Goal: Task Accomplishment & Management: Manage account settings

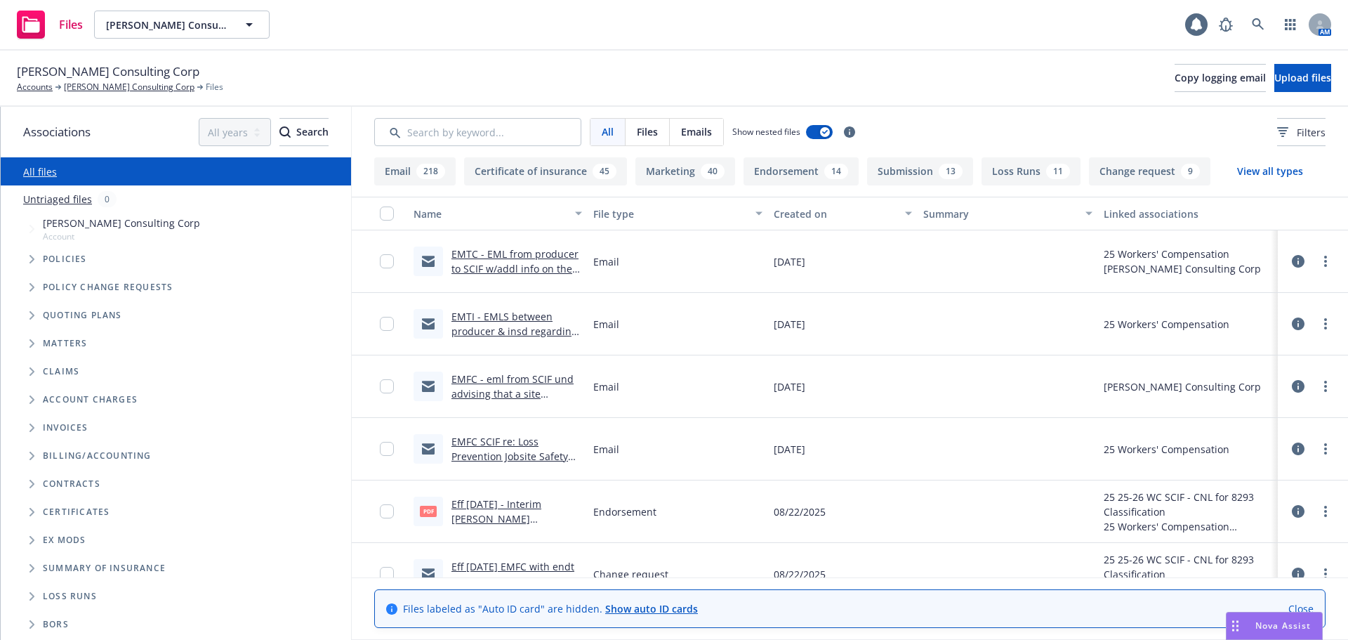
click at [173, 437] on div "Invoices" at bounding box center [183, 428] width 336 height 28
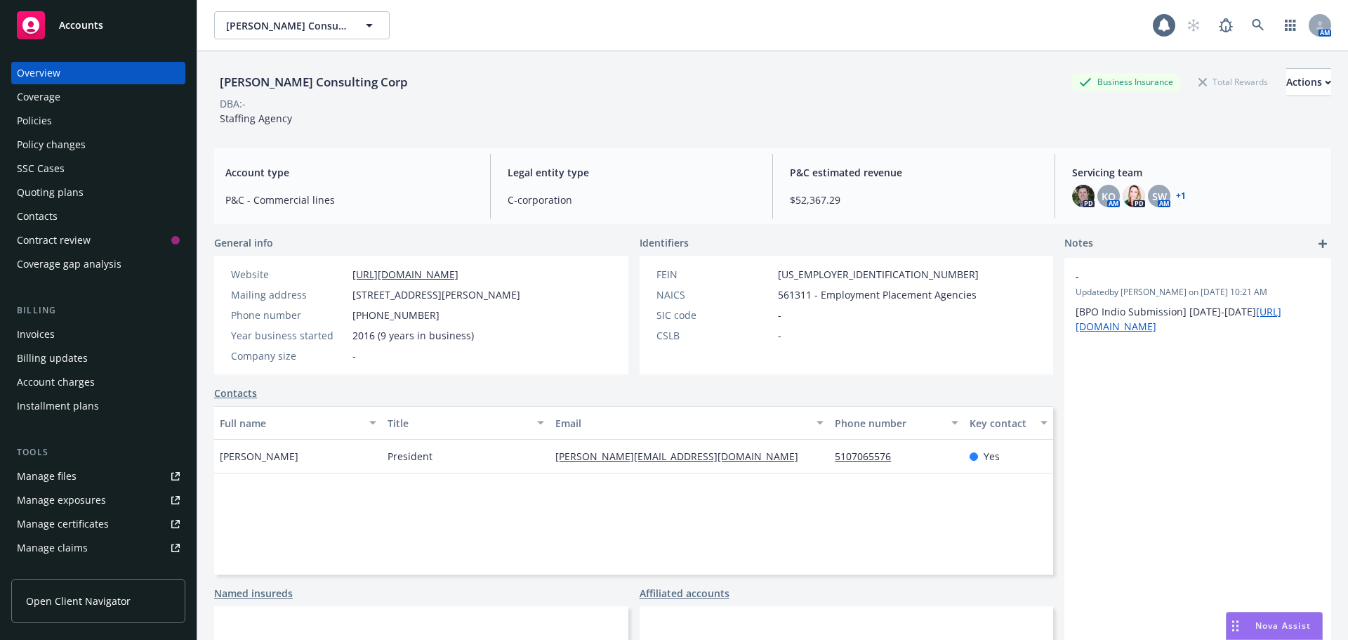
click at [99, 17] on div "Accounts" at bounding box center [98, 25] width 163 height 28
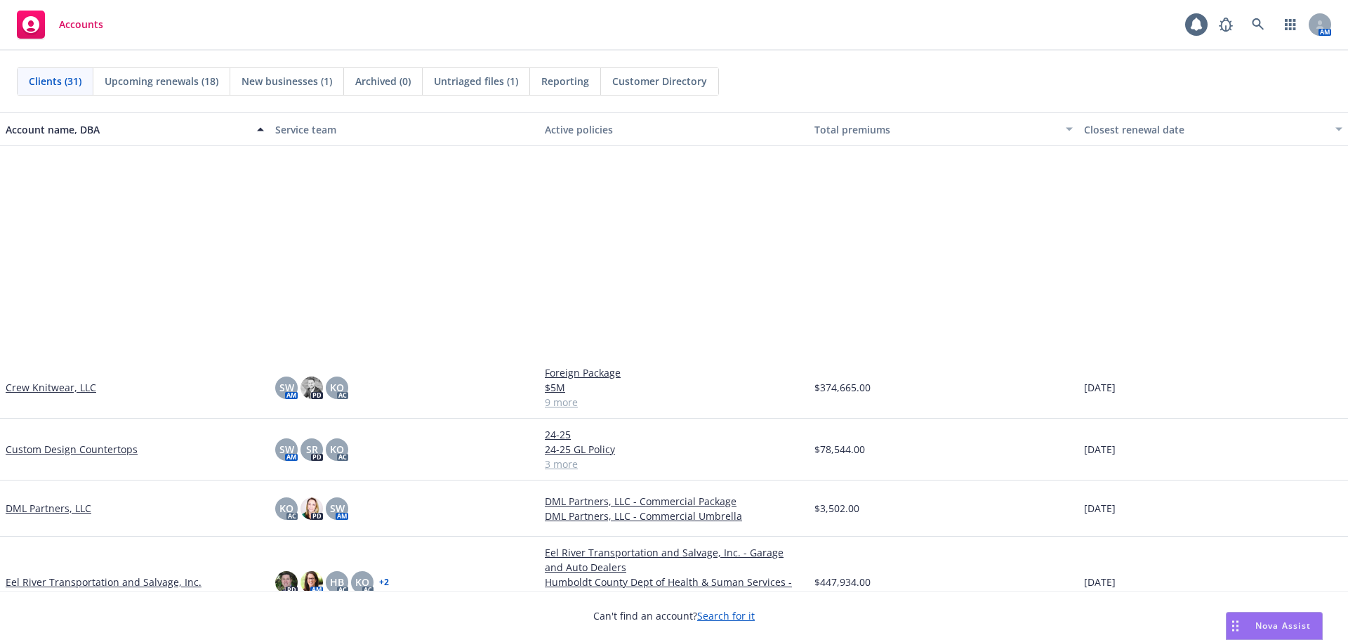
scroll to position [632, 0]
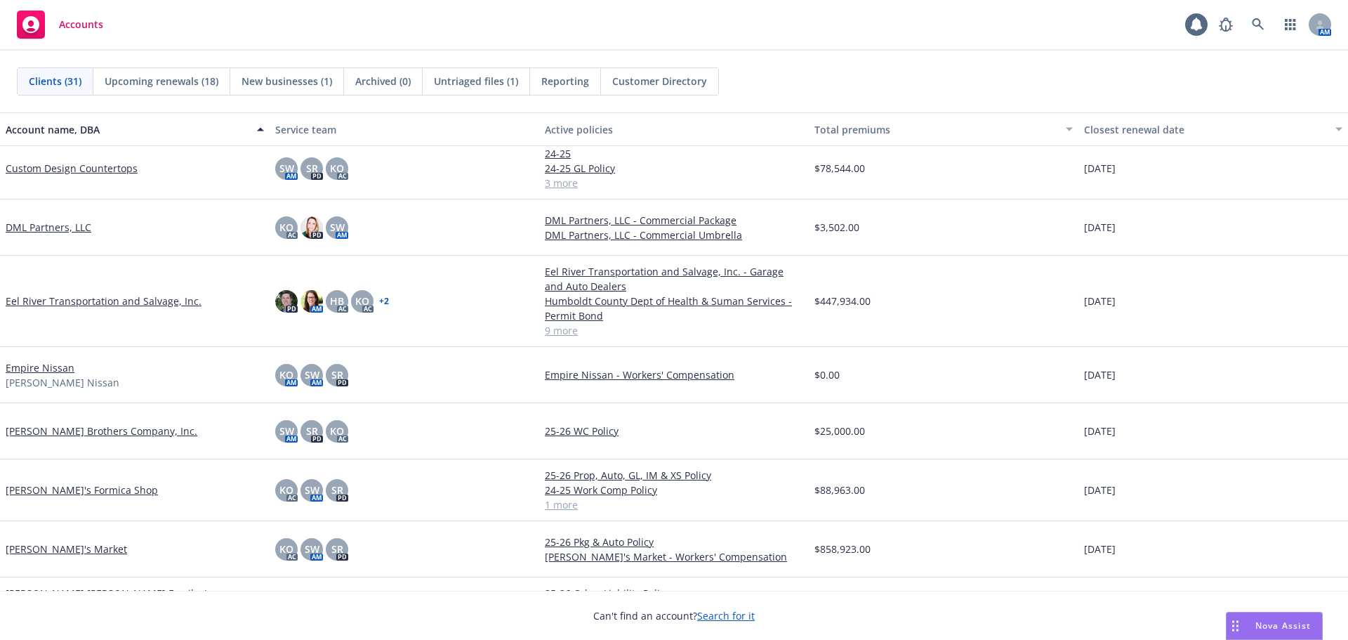
click at [91, 167] on link "Custom Design Countertops" at bounding box center [72, 168] width 132 height 15
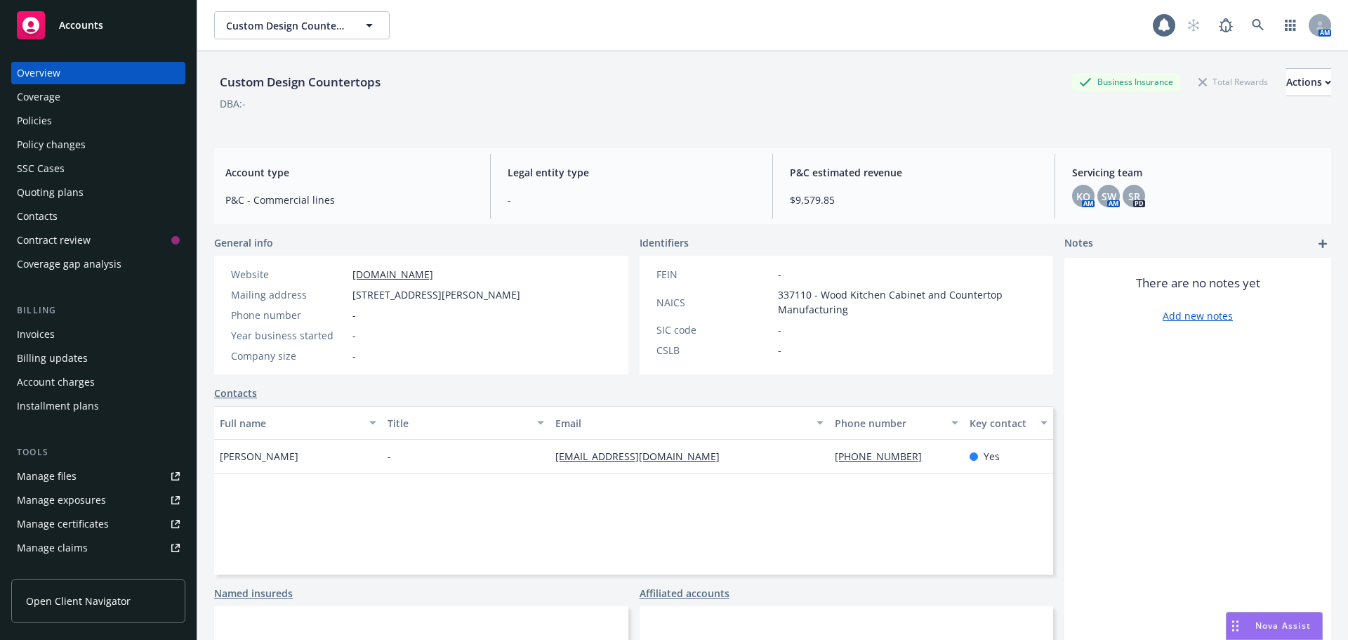
click at [64, 481] on div "Manage files" at bounding box center [47, 476] width 60 height 22
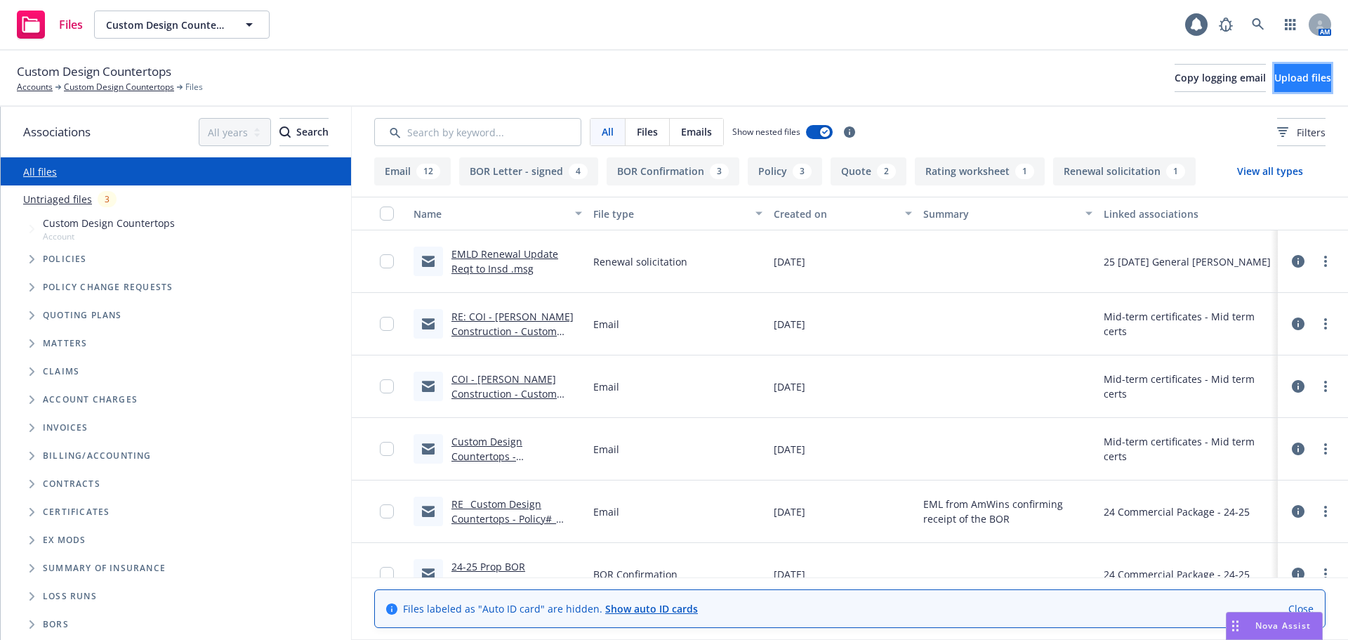
click at [1288, 78] on span "Upload files" at bounding box center [1302, 77] width 57 height 13
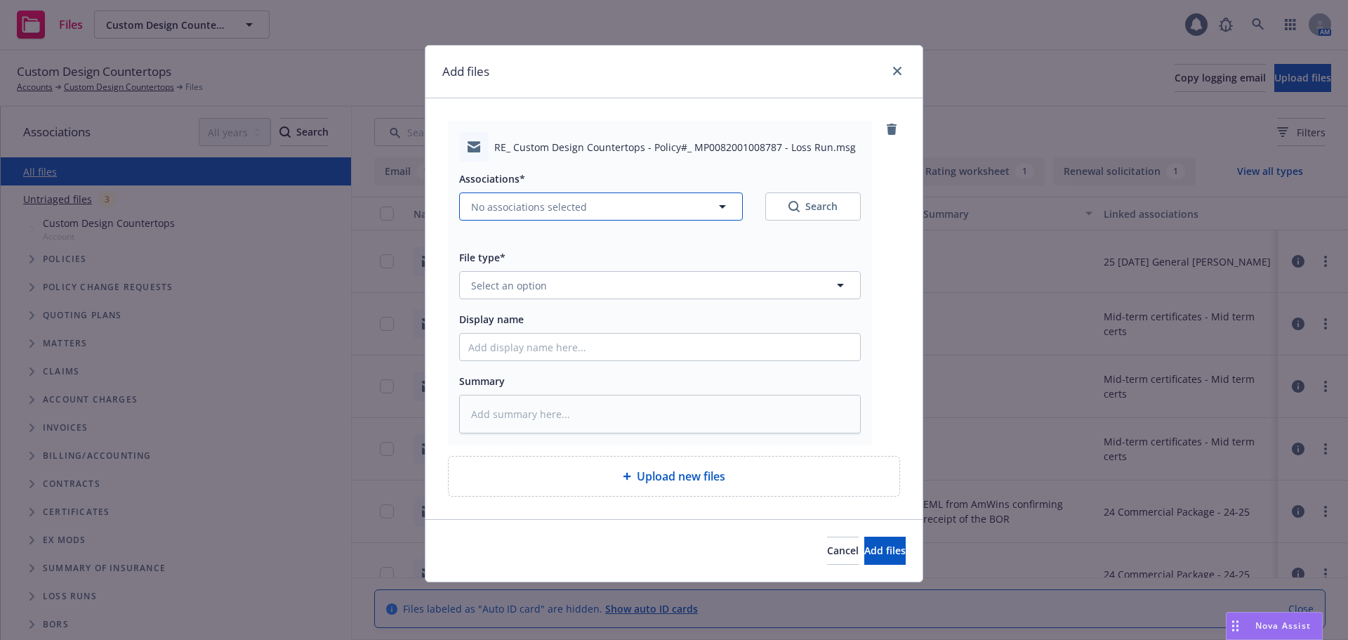
click at [568, 207] on span "No associations selected" at bounding box center [529, 206] width 116 height 15
type textarea "x"
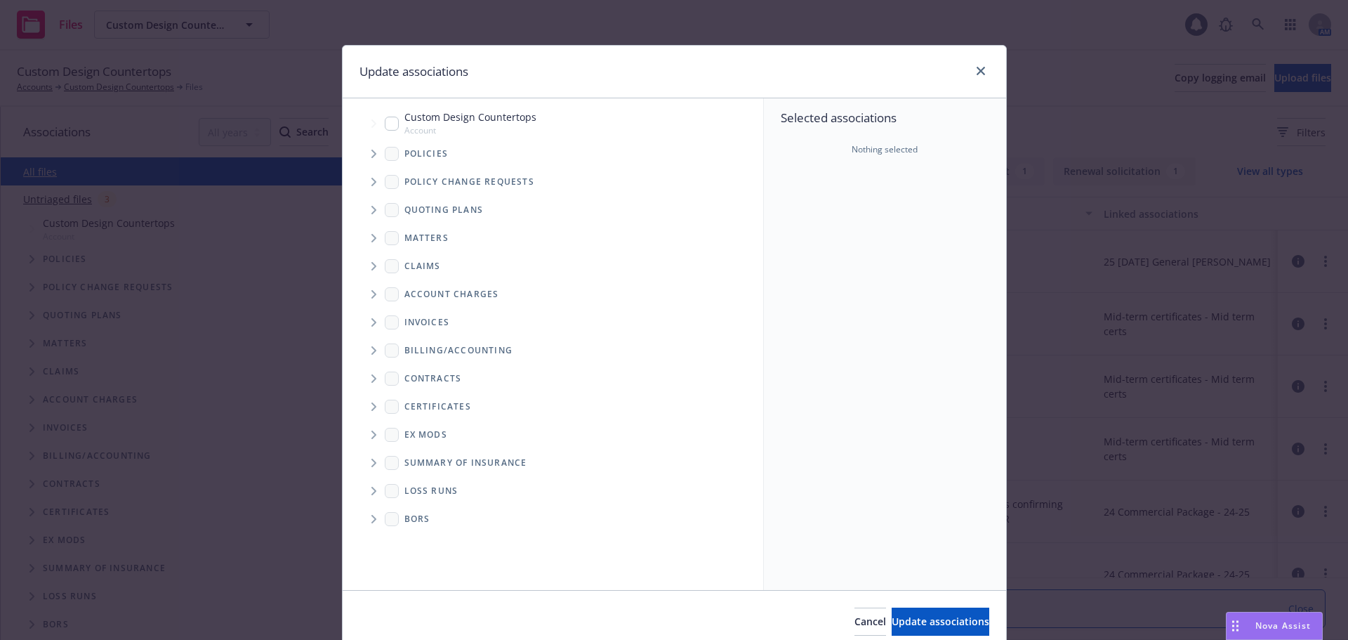
click at [390, 121] on input "Tree Example" at bounding box center [392, 124] width 14 height 14
checkbox input "true"
click at [371, 157] on icon "Tree Example" at bounding box center [374, 154] width 6 height 8
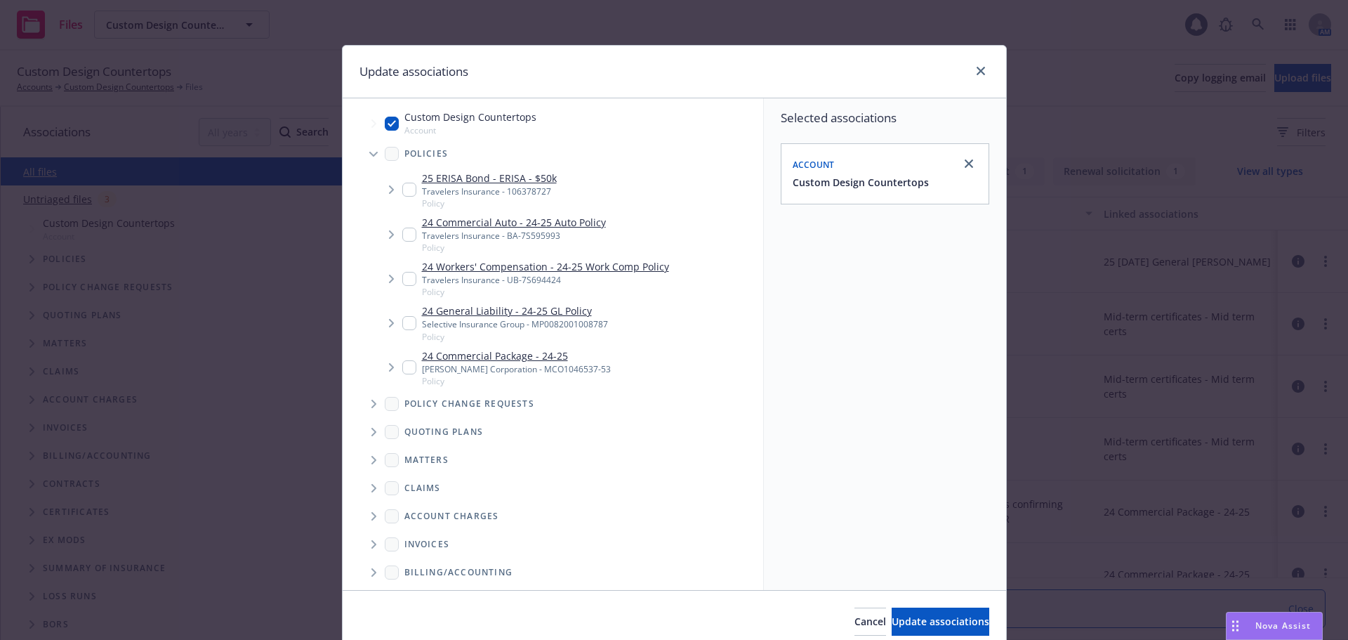
type textarea "x"
click at [402, 321] on input "Tree Example" at bounding box center [409, 323] width 14 height 14
checkbox input "true"
click at [365, 437] on span "Tree Example" at bounding box center [373, 432] width 22 height 22
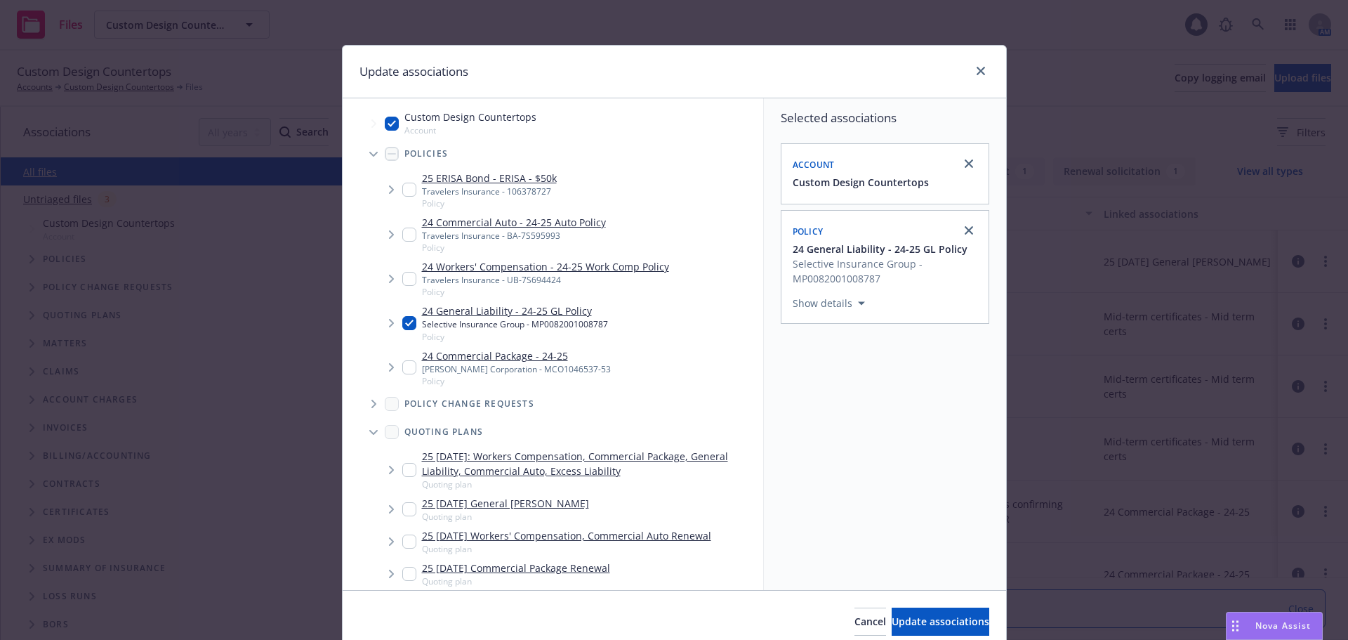
click at [402, 507] on input "Tree Example" at bounding box center [409, 509] width 14 height 14
checkbox input "true"
click at [905, 619] on span "Update associations" at bounding box center [941, 620] width 98 height 13
type textarea "x"
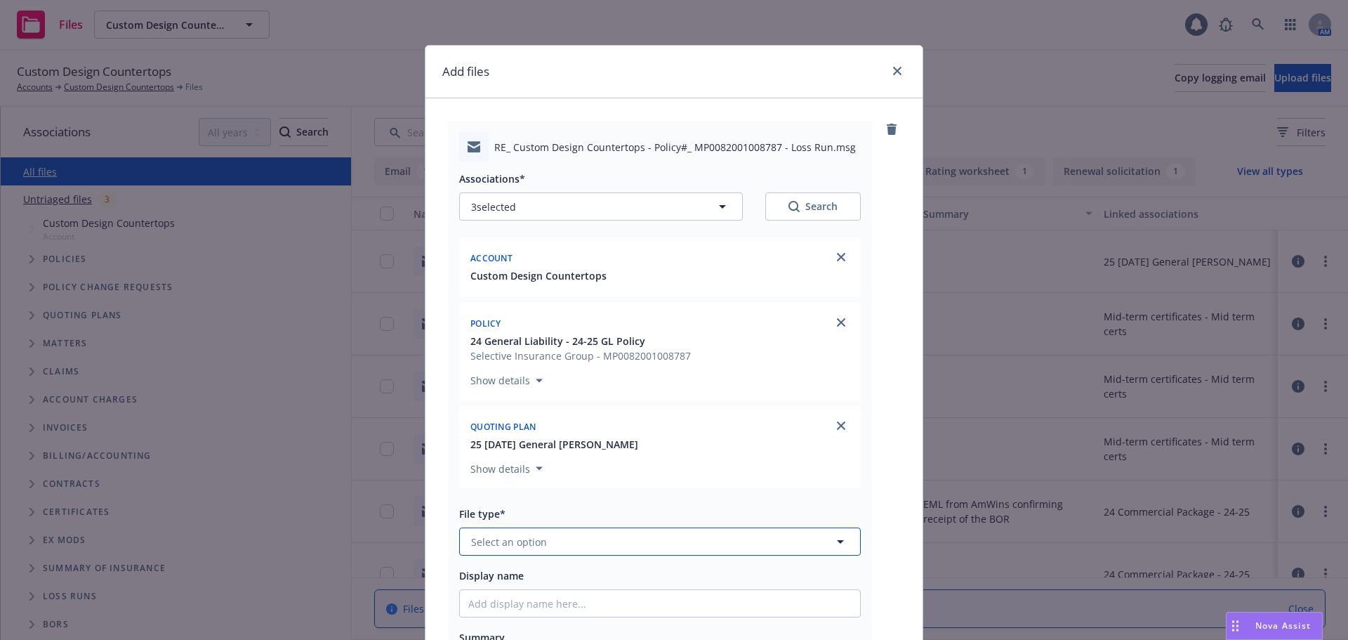
click at [595, 540] on button "Select an option" at bounding box center [660, 541] width 402 height 28
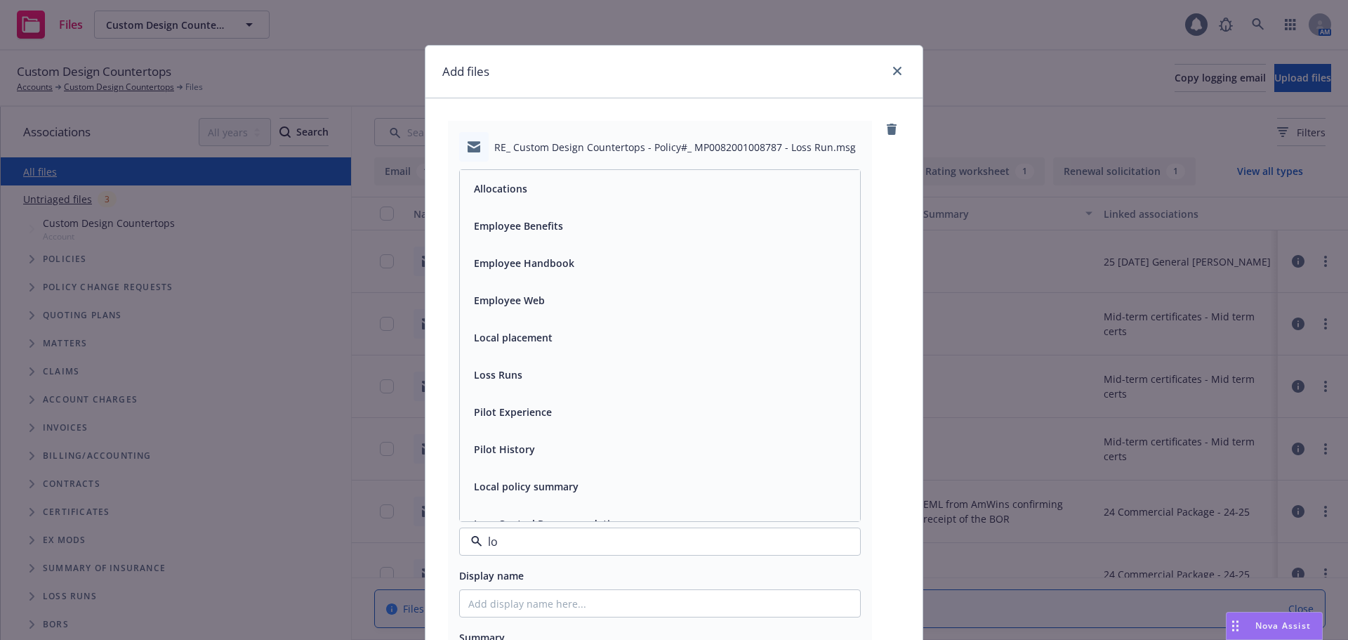
type input "los"
click at [536, 206] on div "Loss Runs" at bounding box center [660, 188] width 400 height 37
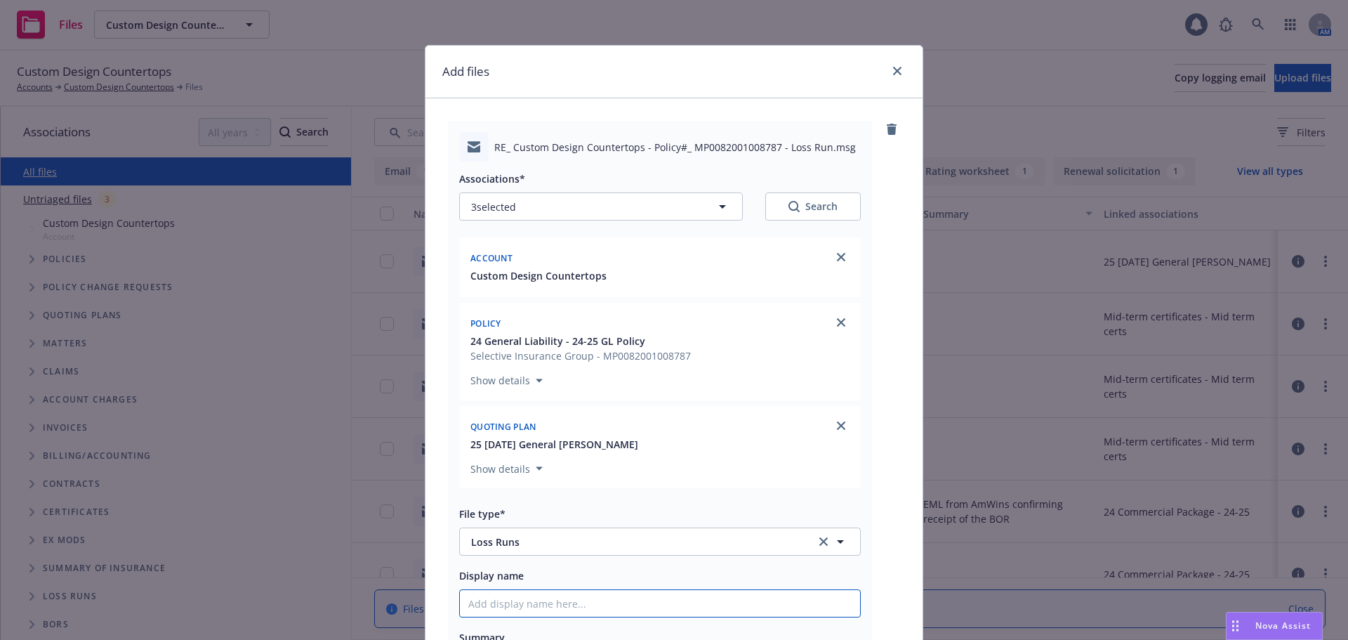
click at [490, 603] on input "Display name" at bounding box center [660, 603] width 400 height 27
type textarea "x"
type input "R"
type textarea "x"
type input "Re"
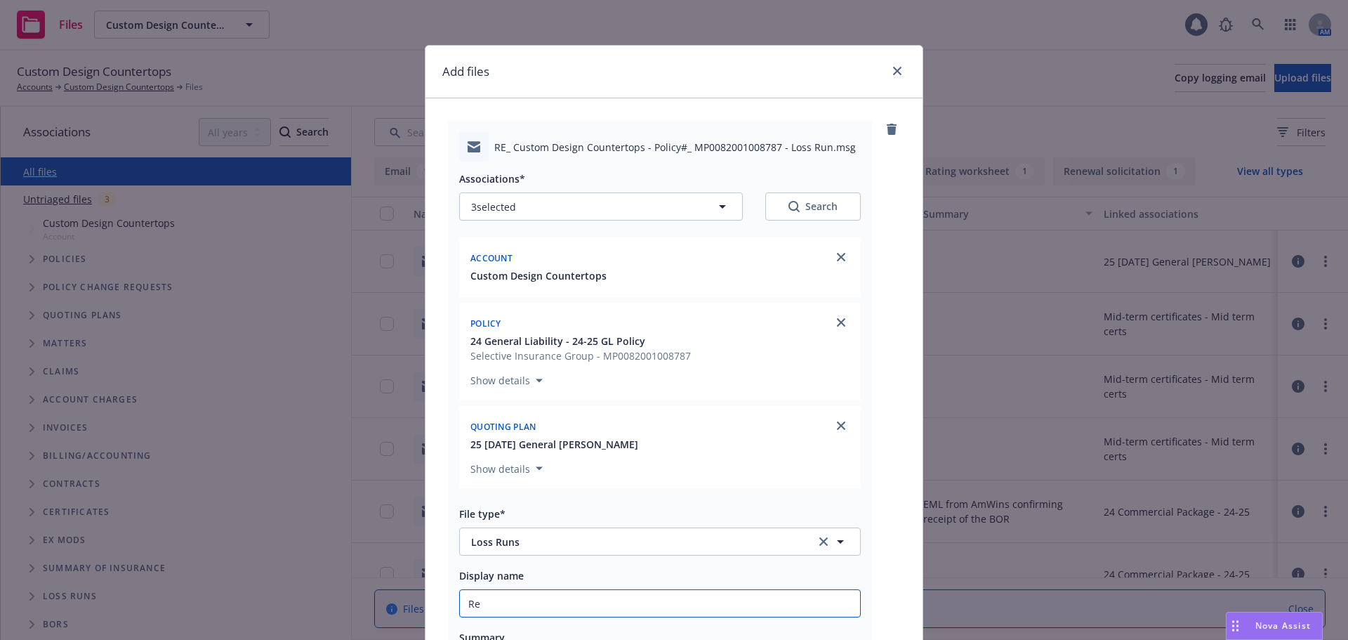
type textarea "x"
type input "Rec"
type textarea "x"
type input "Rec'"
type textarea "x"
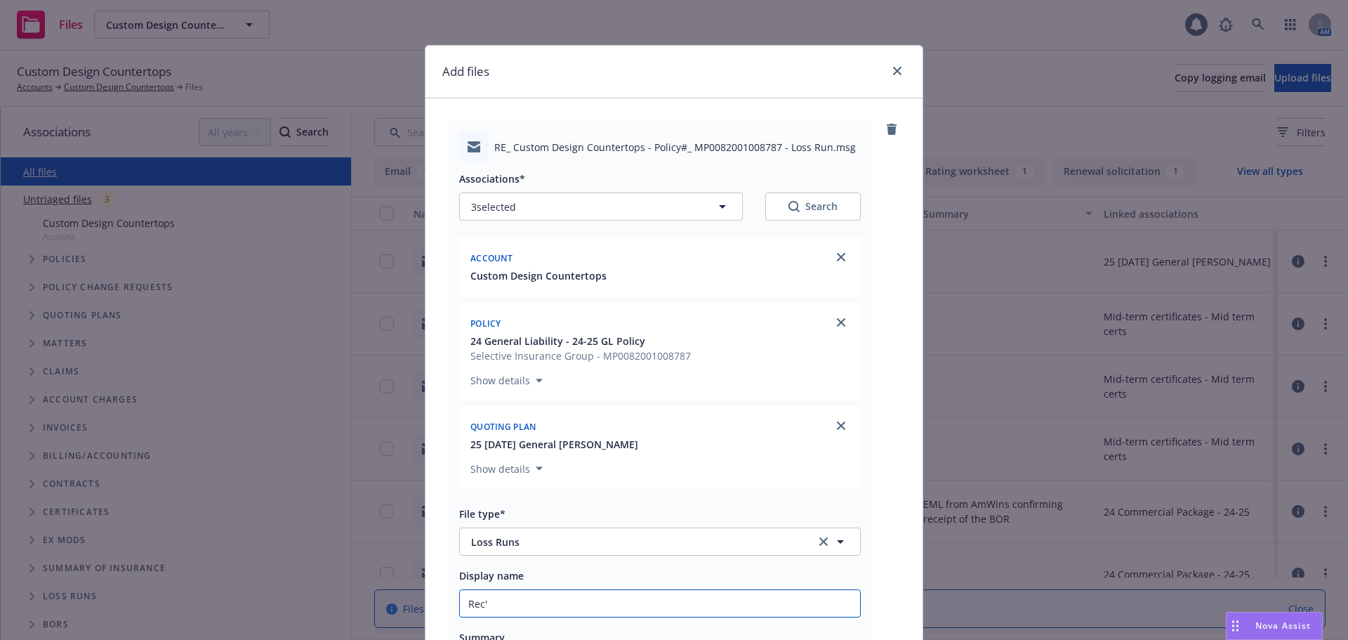
type input "Rec'd"
type textarea "x"
type input "Rec'd"
type textarea "x"
type input "Rec'd 2"
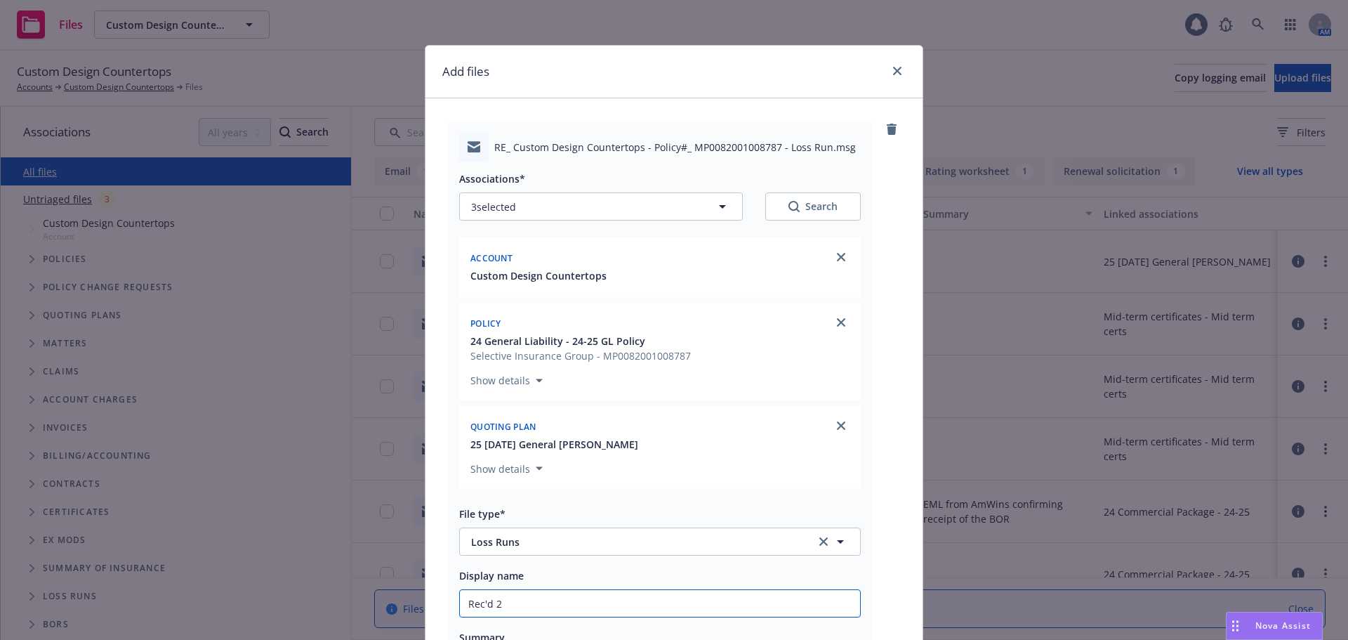
type textarea "x"
type input "Rec'd 21"
type textarea "x"
type input "Rec'd 21-"
type textarea "x"
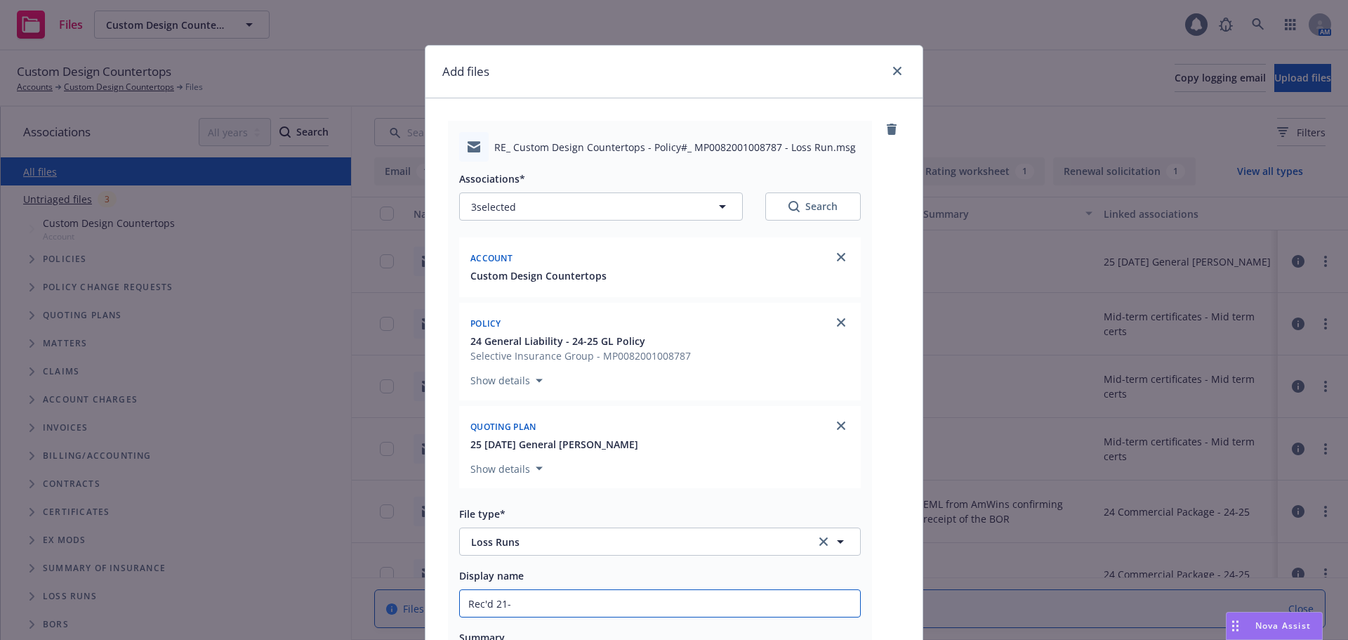
type input "Rec'd 21-2"
type textarea "x"
type input "Rec'd 21-25"
type textarea "x"
type input "Rec'd 21-25"
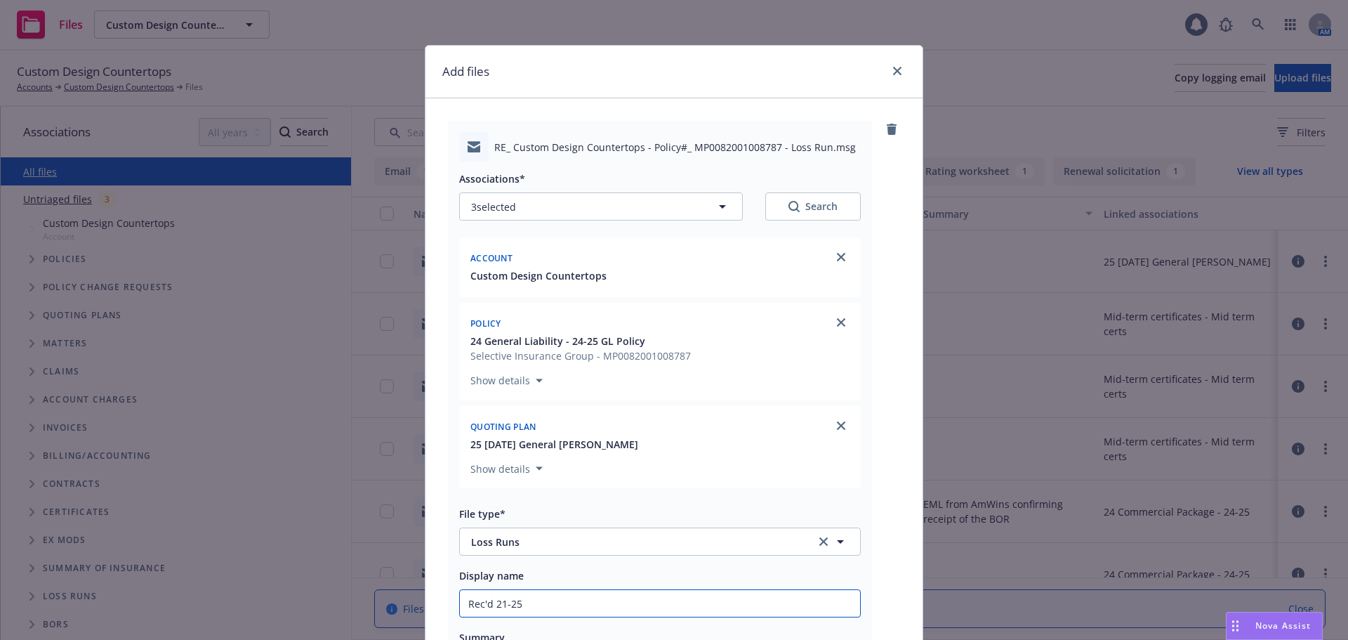
type textarea "x"
type input "Rec'd 21-25 L"
type textarea "x"
type input "Rec'd 21-25 LR"
type textarea "x"
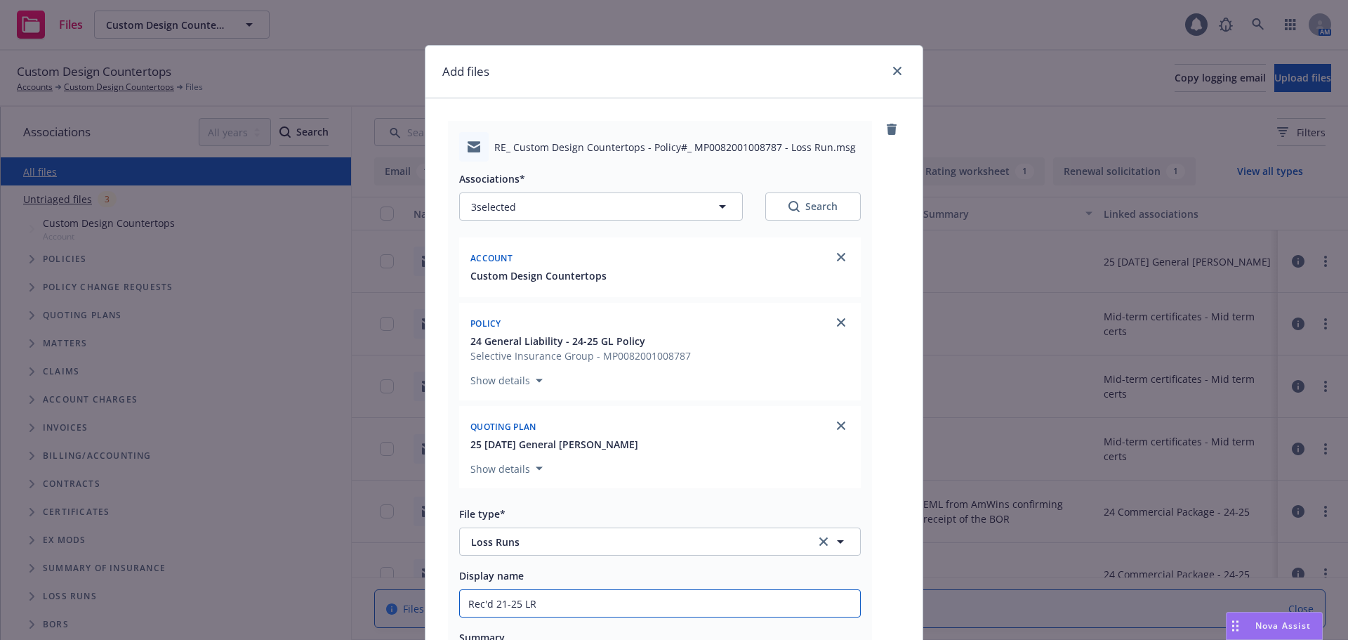
type input "Rec'd 21-25 LRN"
type textarea "x"
type input "Rec'd 21-25 LRNS"
type textarea "x"
type input "Rec'd 21-25 LRNS"
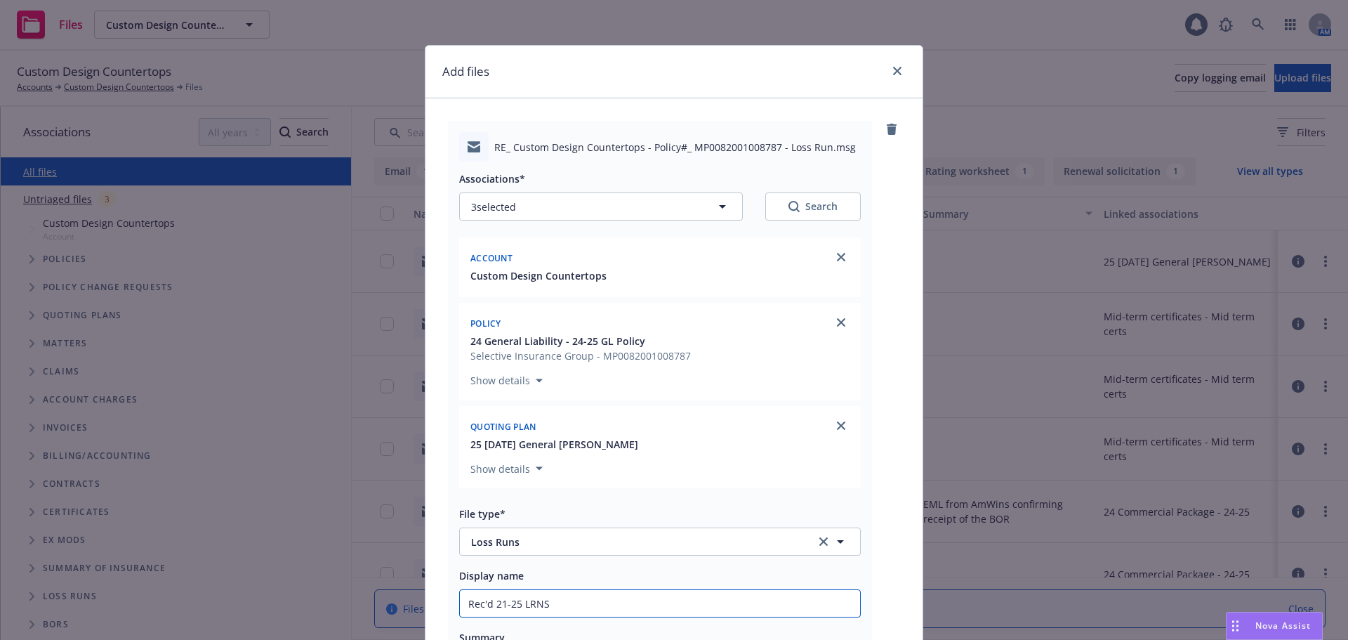
type textarea "x"
type input "Rec'd 21-25 LRNS f"
type textarea "x"
type input "Rec'd 21-25 LRNS fr"
type textarea "x"
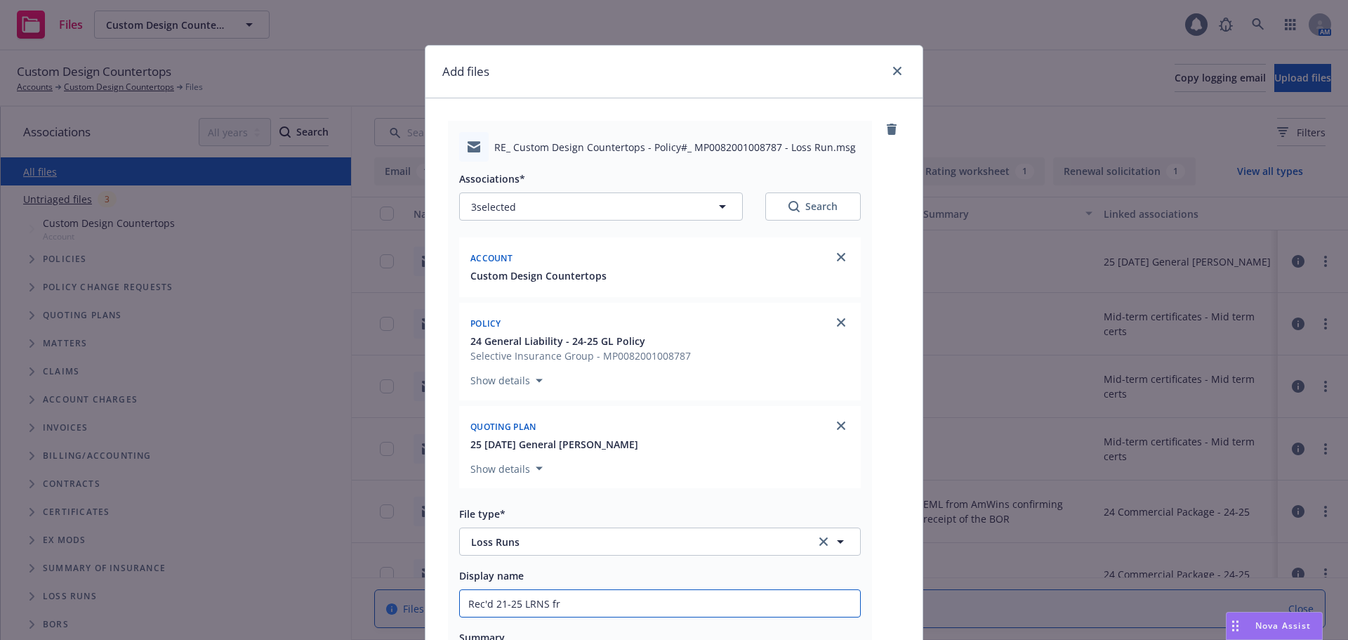
type input "Rec'd 21-25 LRNS fro"
type textarea "x"
type input "Rec'd 21-25 LRNS from"
type textarea "x"
type input "Rec'd 21-25 LRNS from R"
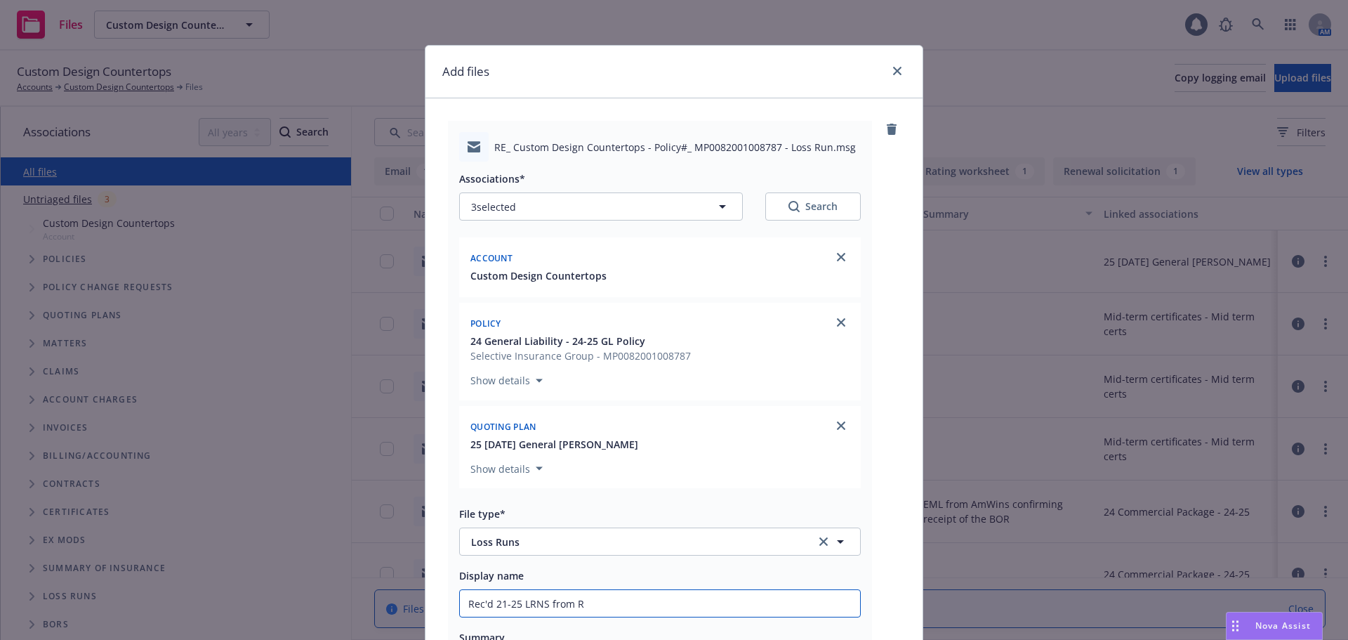
type textarea "x"
type input "Rec'd 21-25 LRNS from RP"
type textarea "x"
type input "Rec'd 21-25 LRNS from RPS"
type textarea "x"
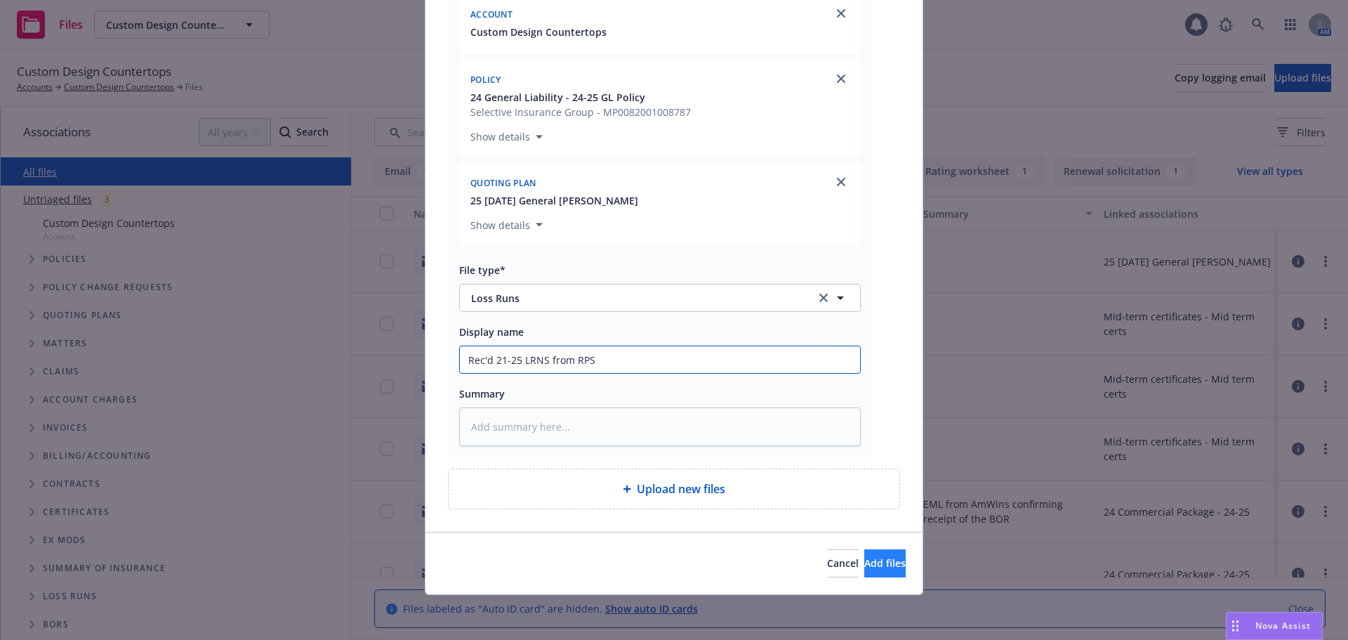
type input "Rec'd 21-25 LRNS from RPS"
click at [864, 567] on span "Add files" at bounding box center [884, 562] width 41 height 13
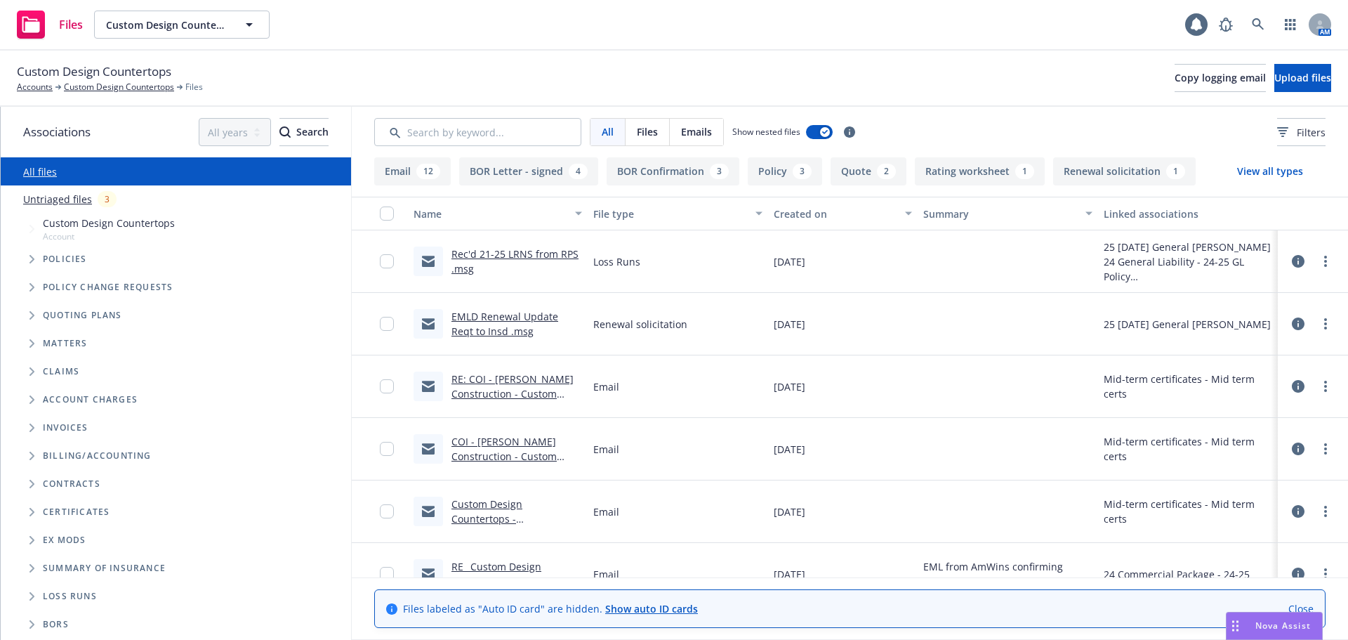
click at [299, 482] on div "Contracts" at bounding box center [194, 484] width 303 height 8
click at [1274, 86] on button "Upload files" at bounding box center [1302, 78] width 57 height 28
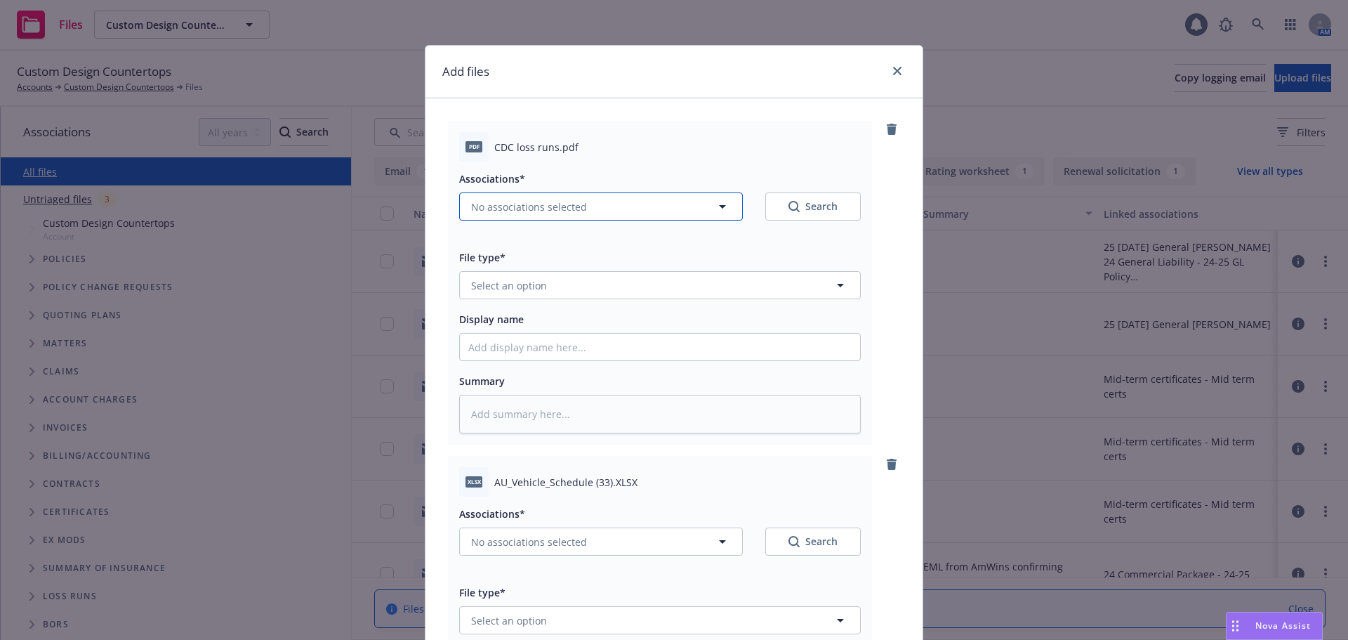
click at [581, 203] on button "No associations selected" at bounding box center [601, 206] width 284 height 28
type textarea "x"
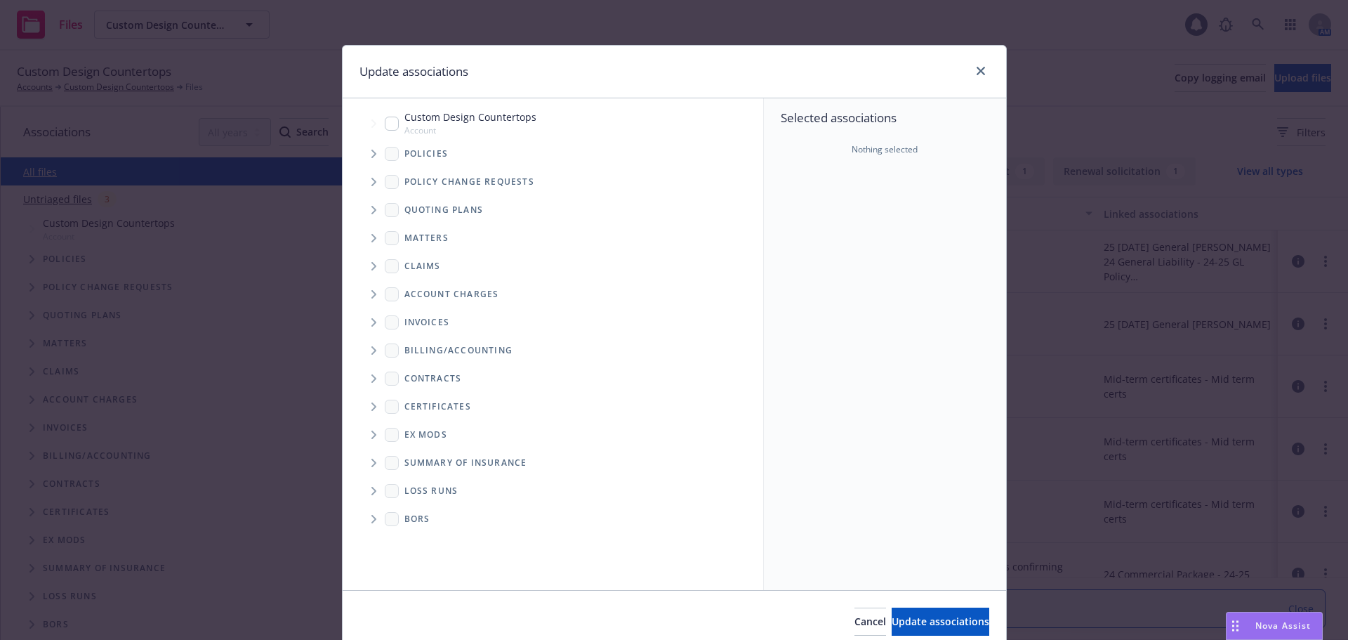
click at [391, 117] on div "Custom Design Countertops Account" at bounding box center [461, 123] width 152 height 27
checkbox input "true"
click at [371, 156] on icon "Tree Example" at bounding box center [373, 154] width 5 height 8
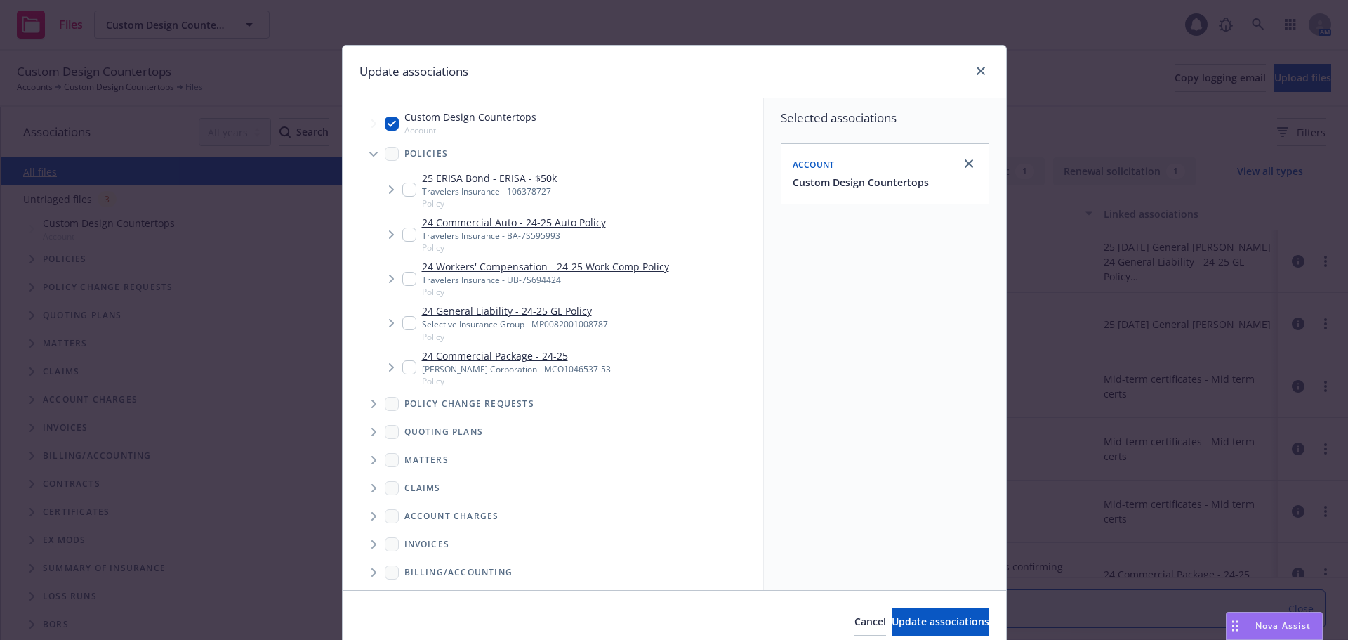
click at [404, 237] on input "Tree Example" at bounding box center [409, 234] width 14 height 14
checkbox input "true"
click at [371, 434] on icon "Tree Example" at bounding box center [374, 432] width 6 height 8
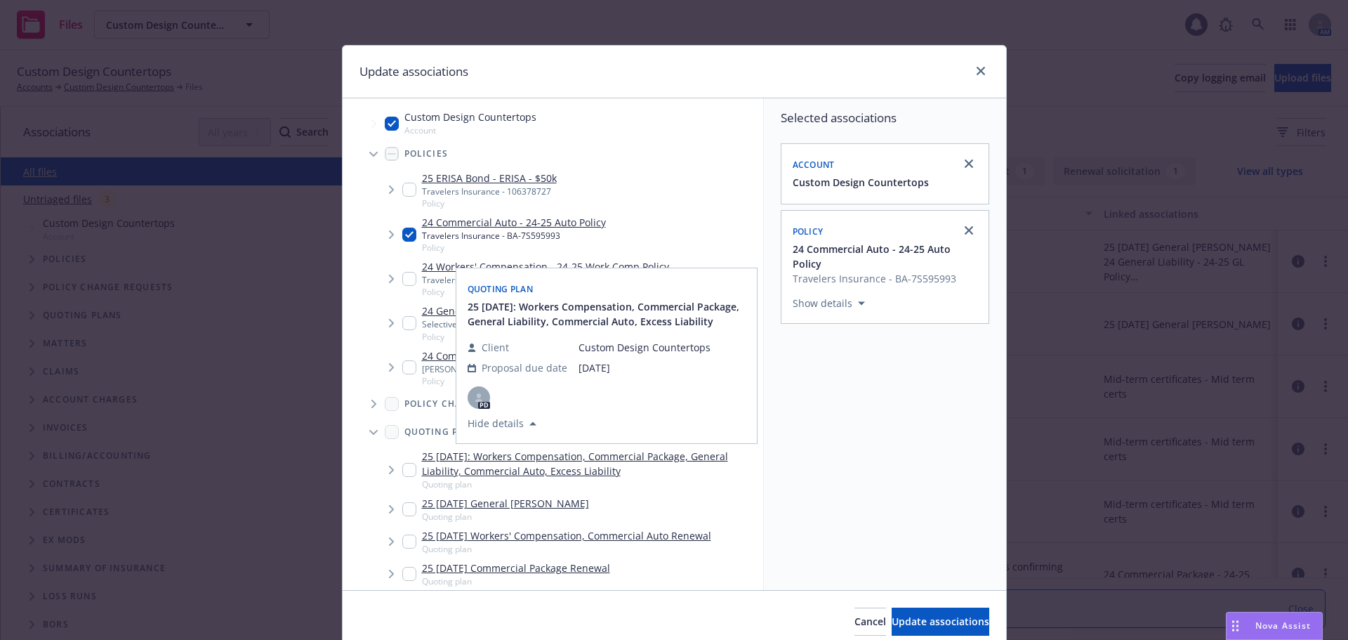
click at [402, 483] on div "25 [DATE]: Workers Compensation, Commercial Package, General Liability, Commerc…" at bounding box center [579, 469] width 355 height 41
checkbox input "true"
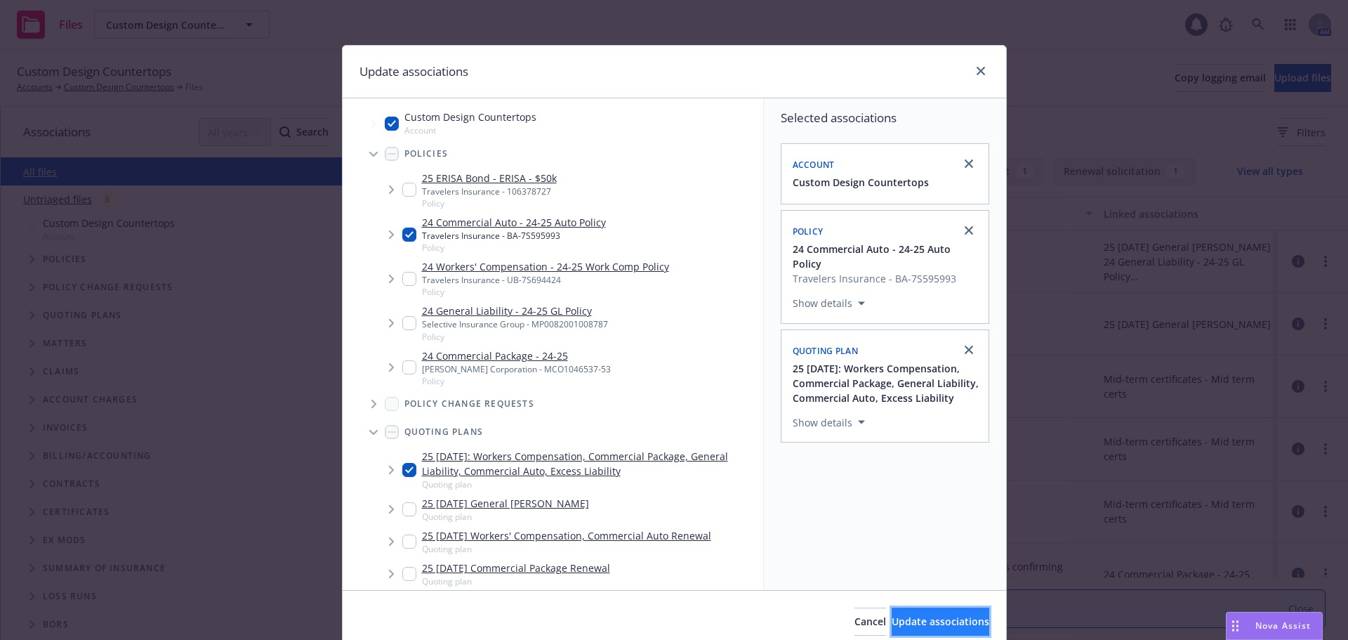
click at [892, 615] on span "Update associations" at bounding box center [941, 620] width 98 height 13
type textarea "x"
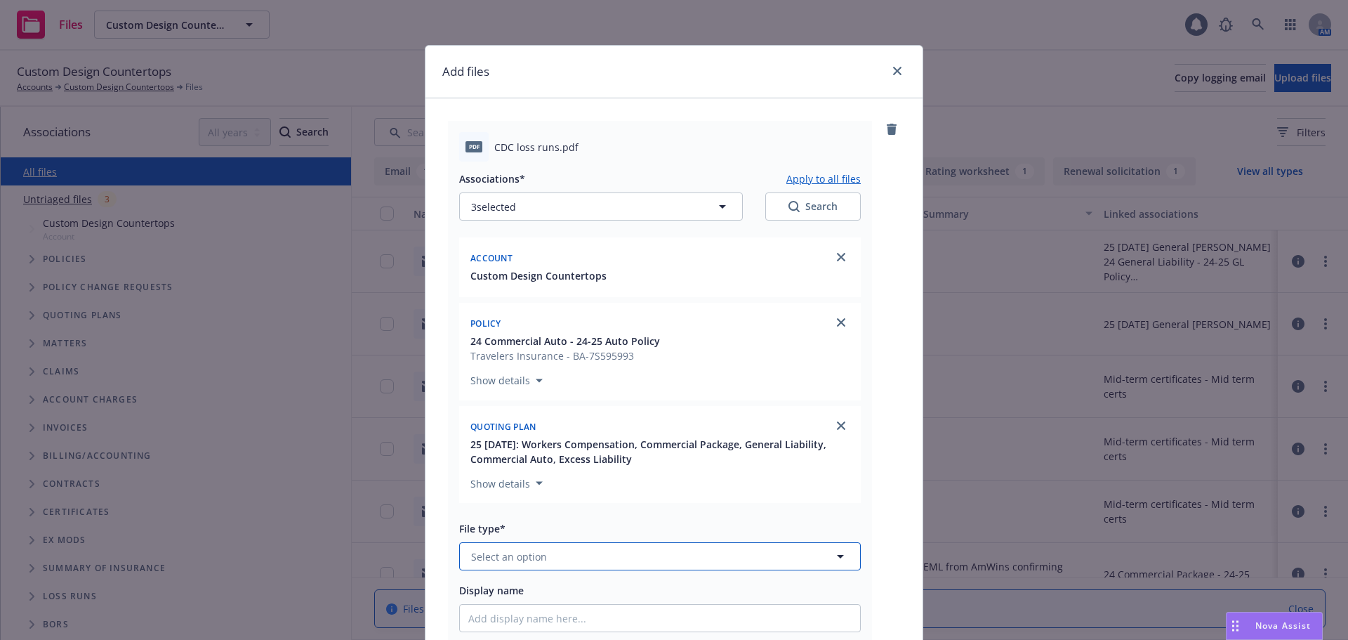
click at [556, 555] on button "Select an option" at bounding box center [660, 556] width 402 height 28
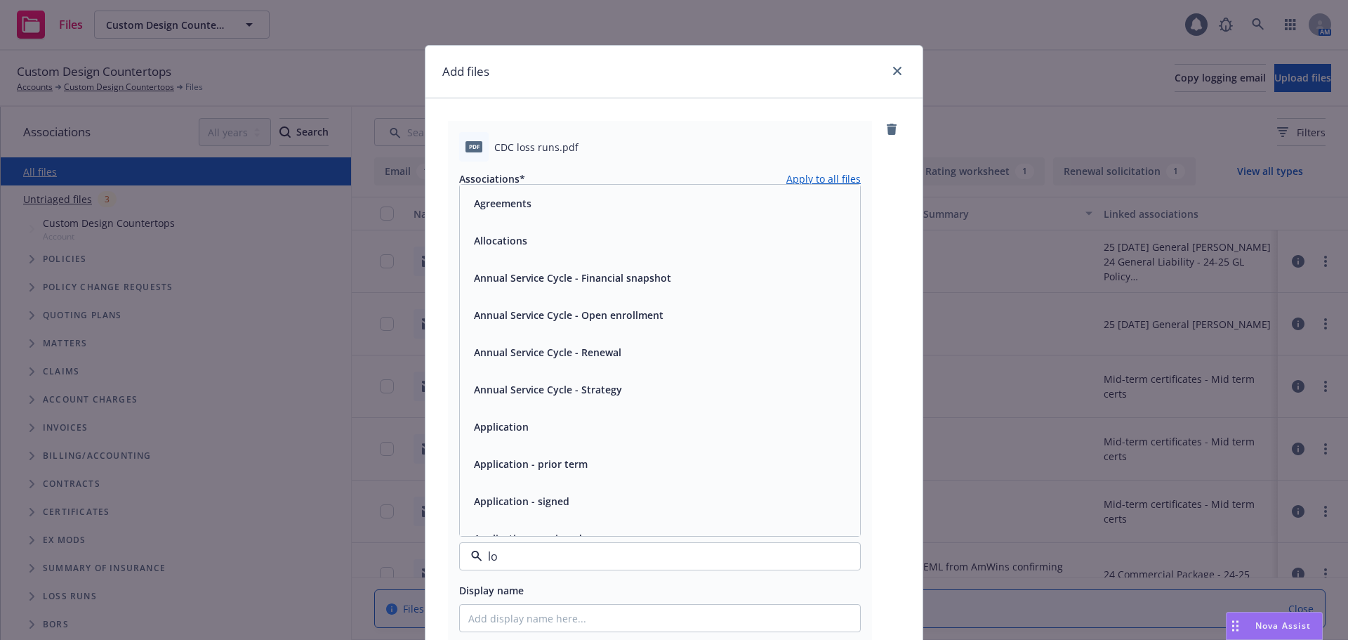
type input "lor"
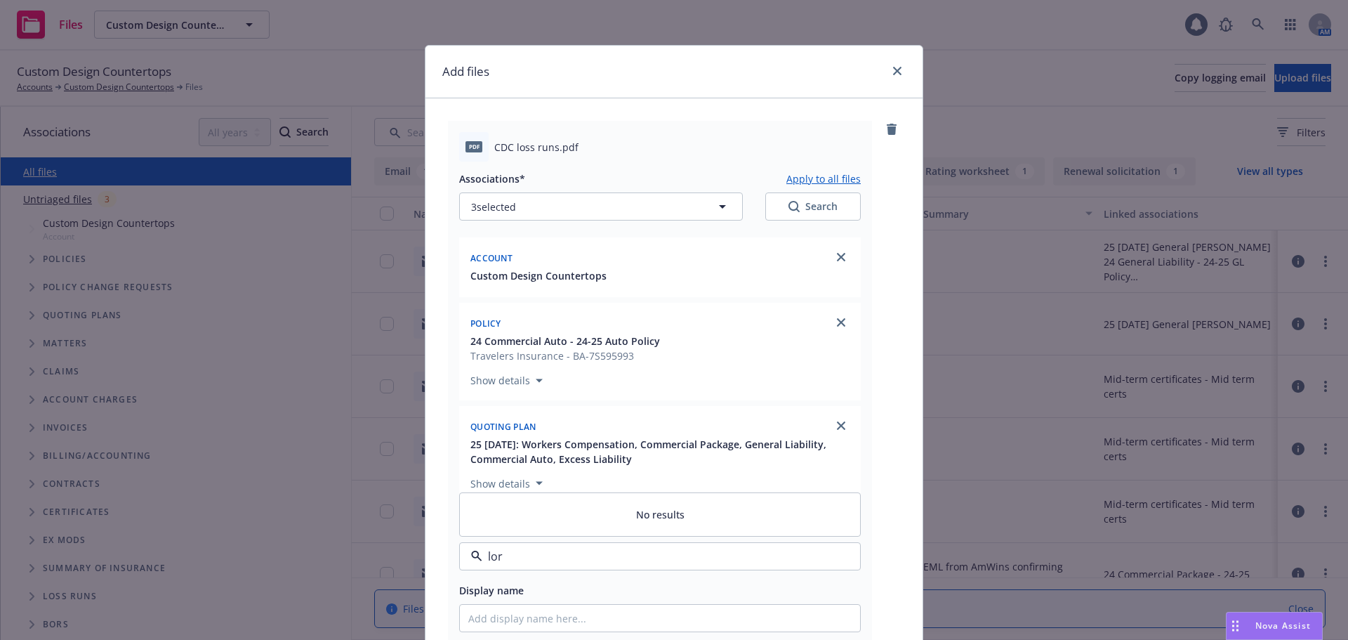
type textarea "x"
type input "los"
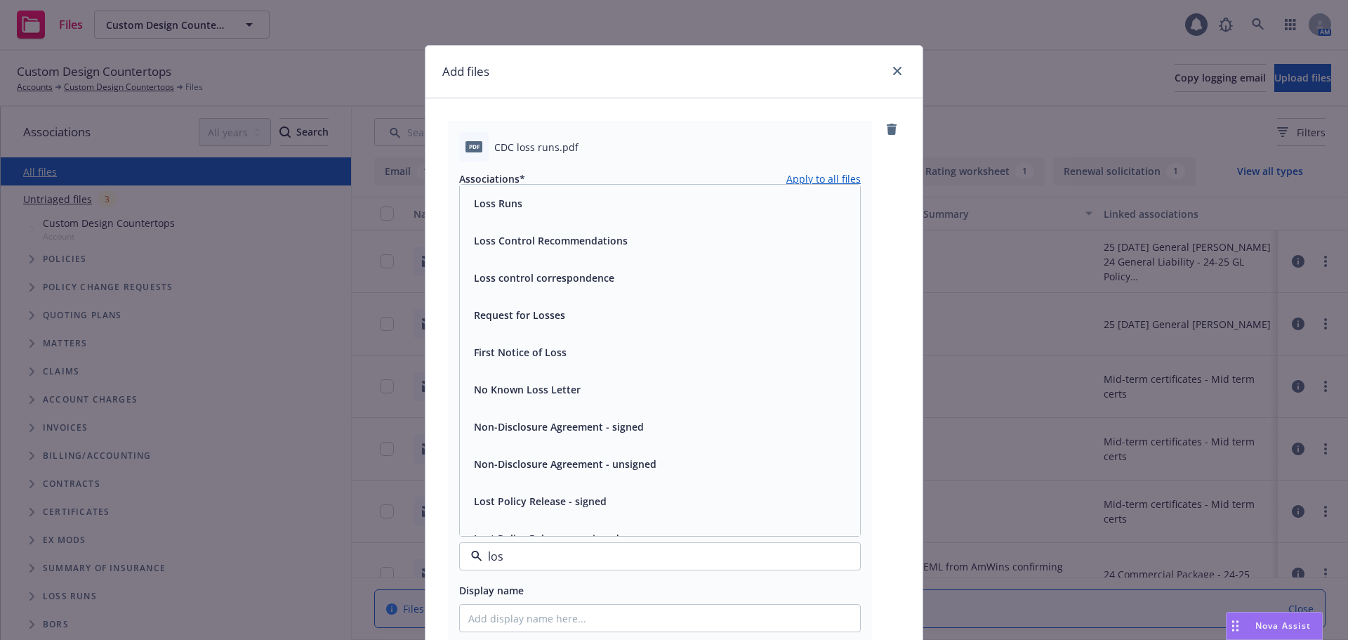
click at [548, 200] on div "Loss Runs" at bounding box center [659, 203] width 383 height 20
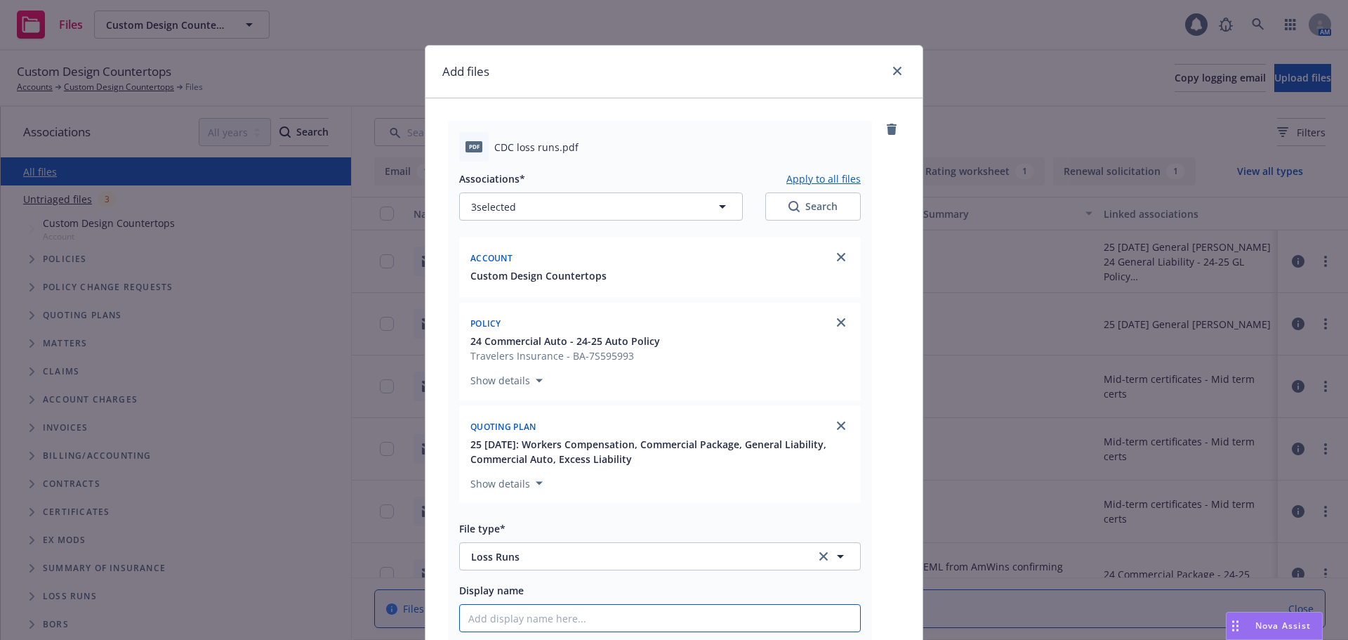
click at [483, 613] on input "Display name" at bounding box center [660, 618] width 400 height 27
type textarea "x"
type input "2"
type textarea "x"
type input "21"
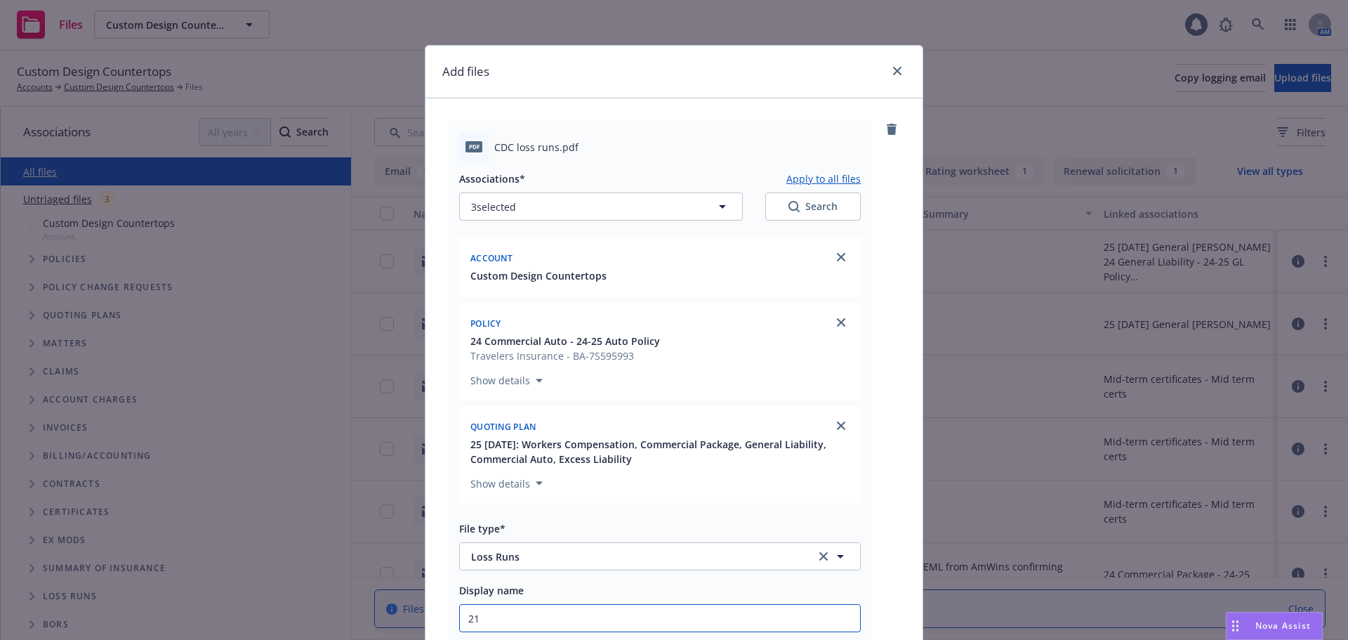
type textarea "x"
type input "21-"
type textarea "x"
type input "21-2"
type textarea "x"
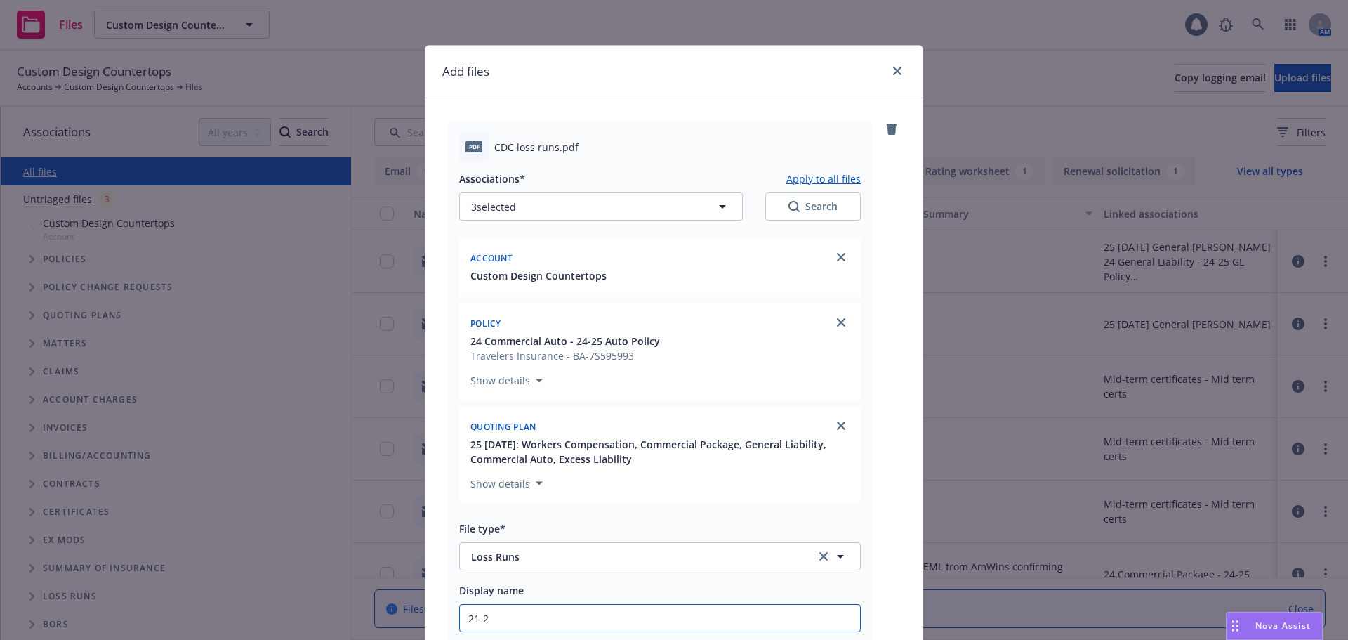
type input "21-25"
type textarea "x"
type input "21-25"
type textarea "x"
type input "21-25 A"
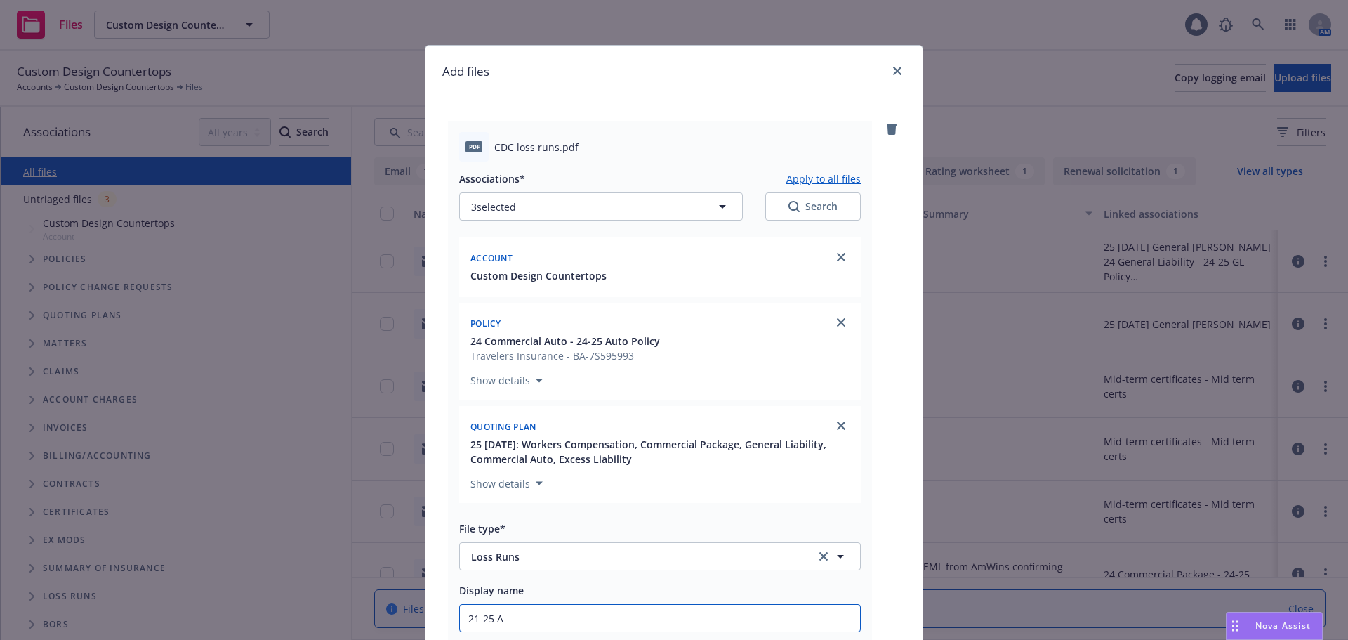
type textarea "x"
type input "21-25 Au"
type textarea "x"
type input "21-25 Aut"
type textarea "x"
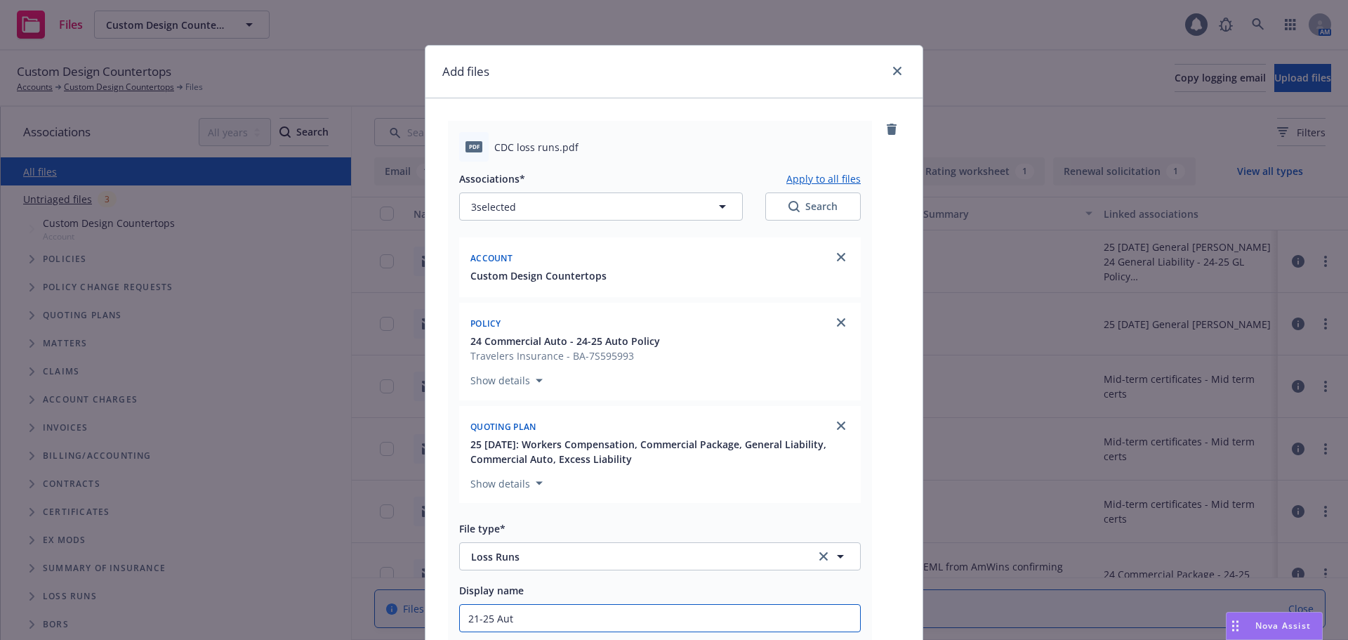
type input "21-25 Auto"
type textarea "x"
type input "21-25 Auto"
type textarea "x"
type input "21-25 Auto"
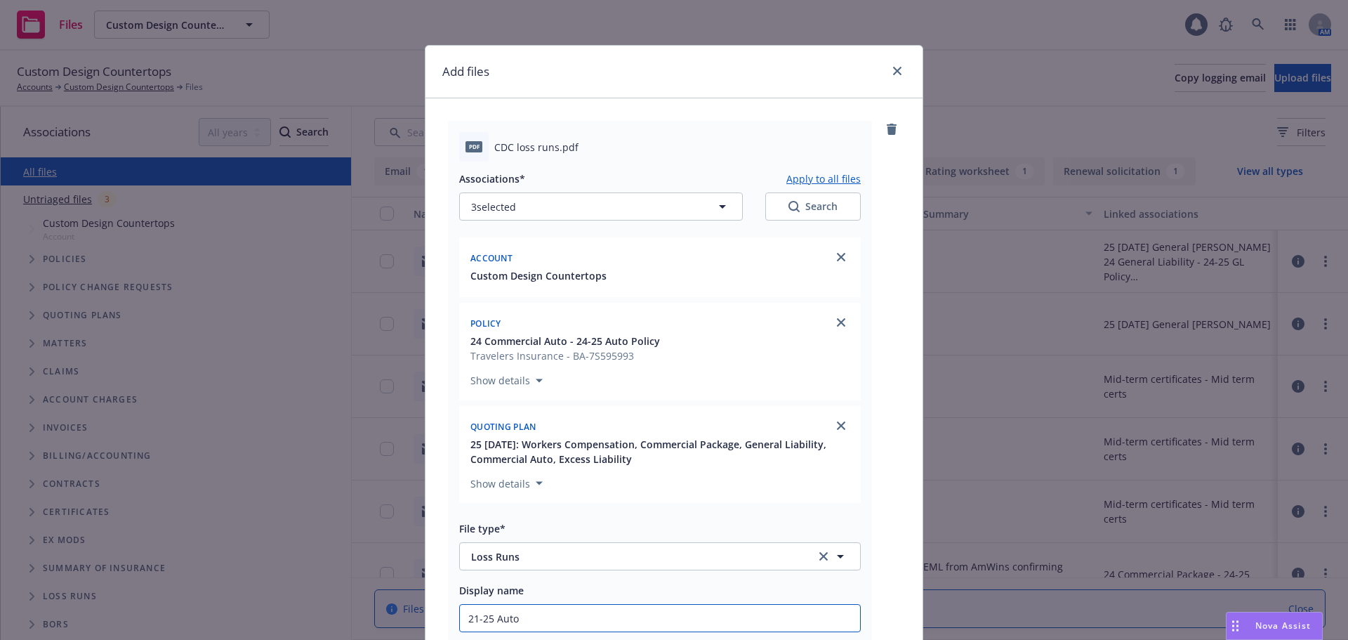
type textarea "x"
type input "21-25 Auto"
type textarea "x"
type input "21-25 Auto &"
type textarea "x"
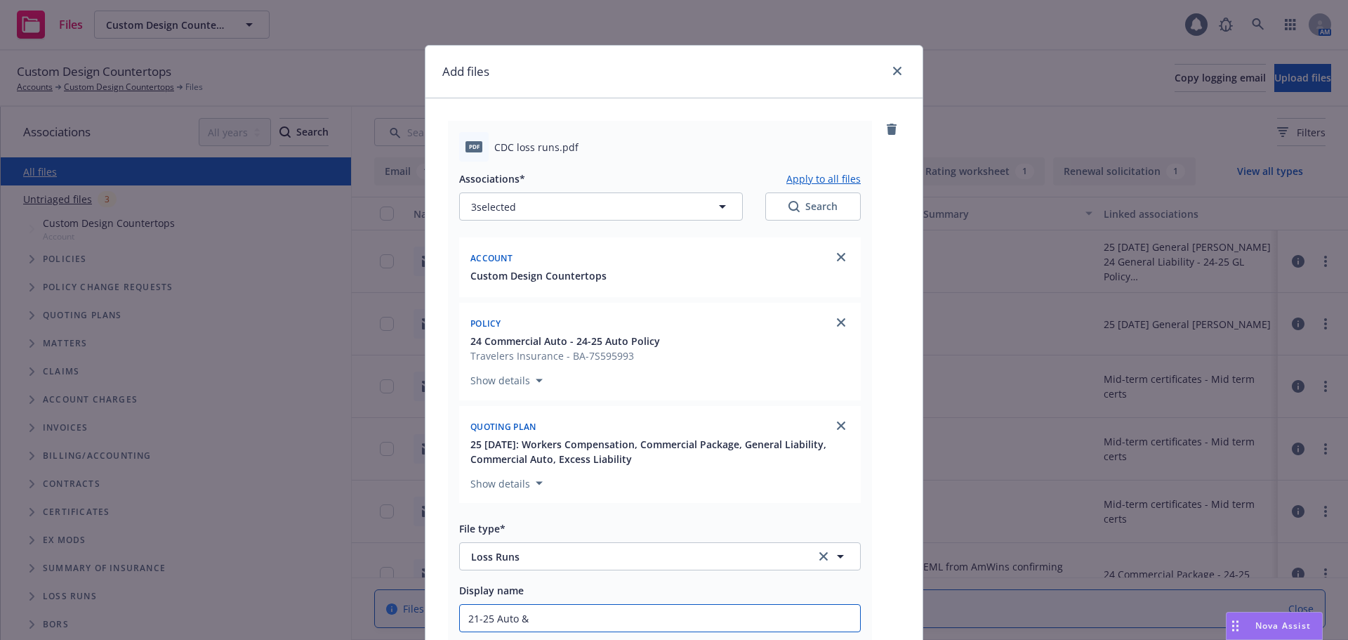
type input "21-25 Auto &"
type textarea "x"
type input "21-25 Auto & W"
type textarea "x"
type input "21-25 Auto & WC"
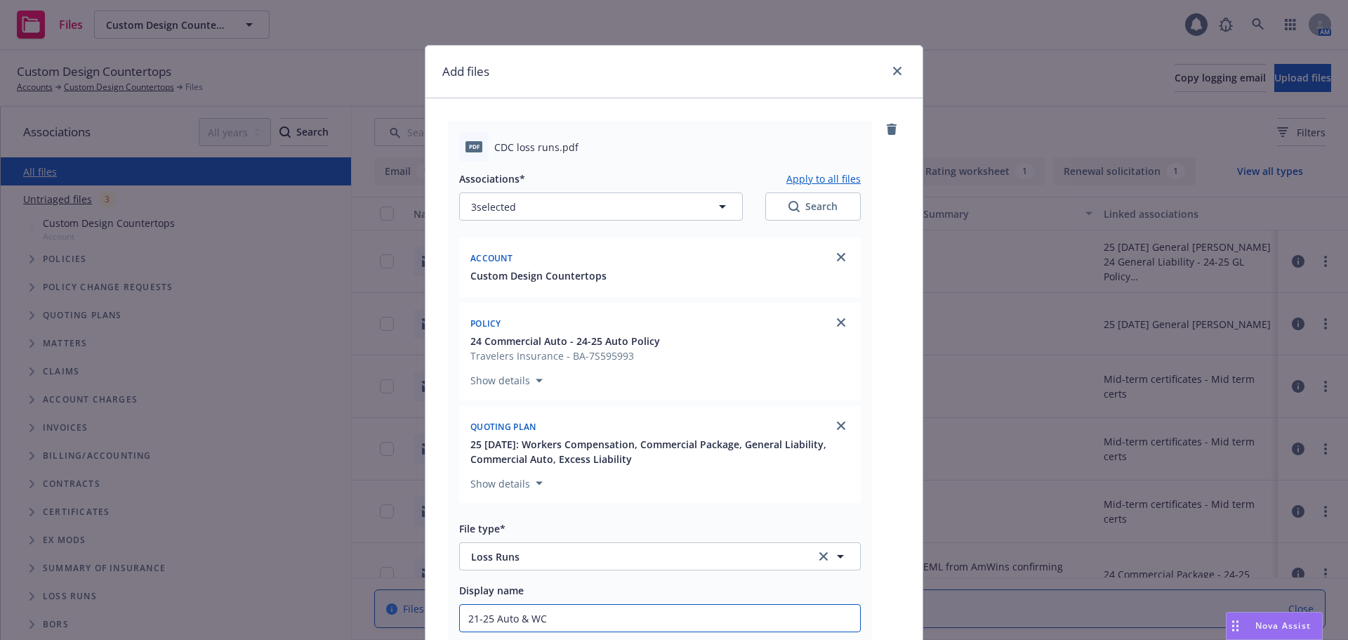
type textarea "x"
type input "21-25 Auto & WC"
type textarea "x"
type input "21-25 Auto & WC L"
type textarea "x"
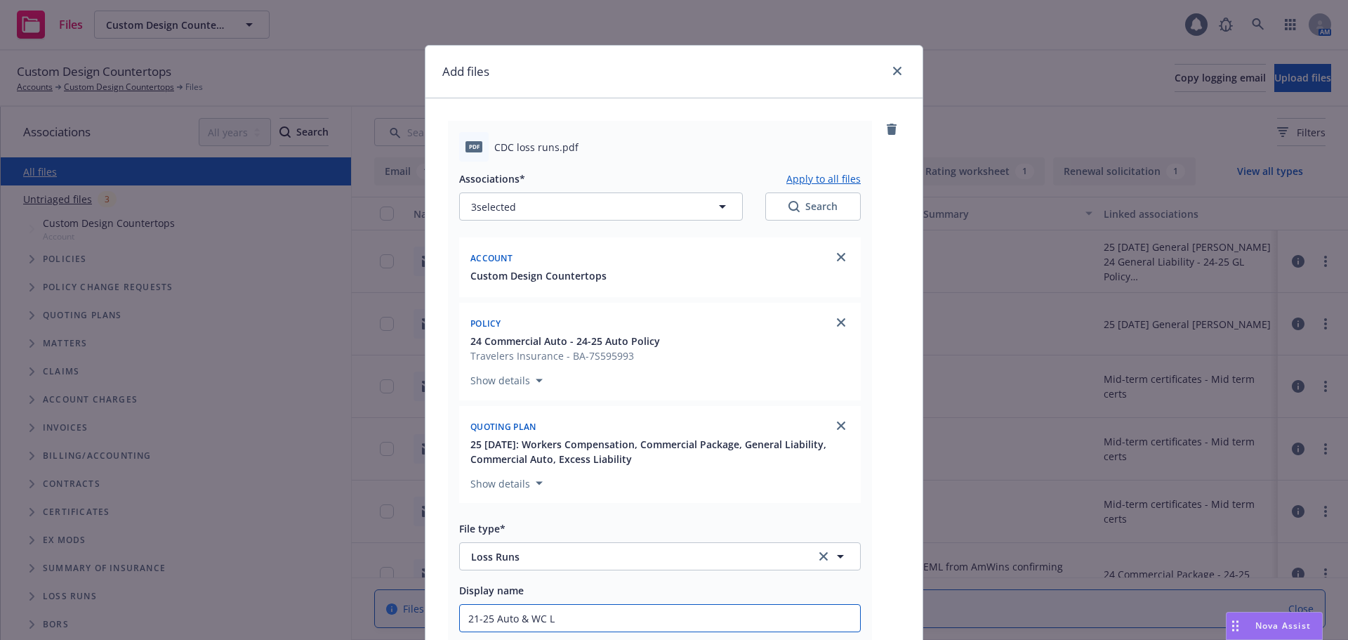
type input "21-25 Auto & [PERSON_NAME]"
type textarea "x"
type input "21-25 Auto & WC Los"
type textarea "x"
type input "21-25 Auto & WC Loss"
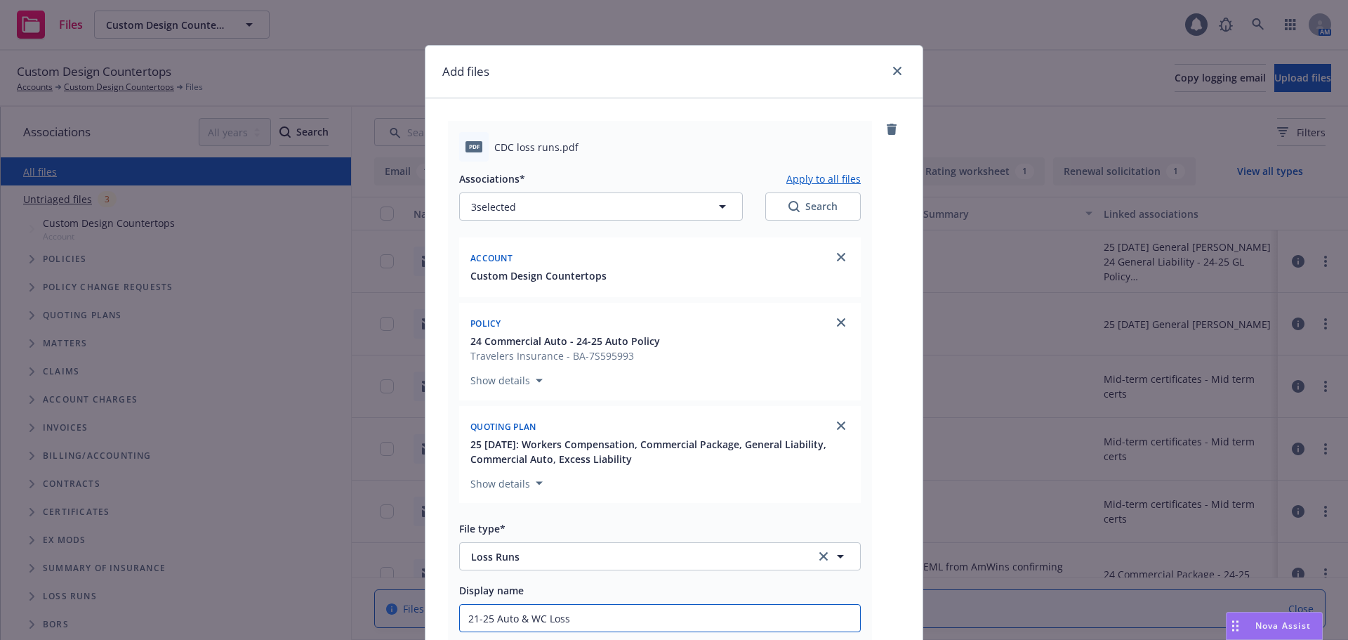
type textarea "x"
type input "21-25 Auto & WC Loss R"
type textarea "x"
type input "21-25 Auto & WC Loss Ru"
type textarea "x"
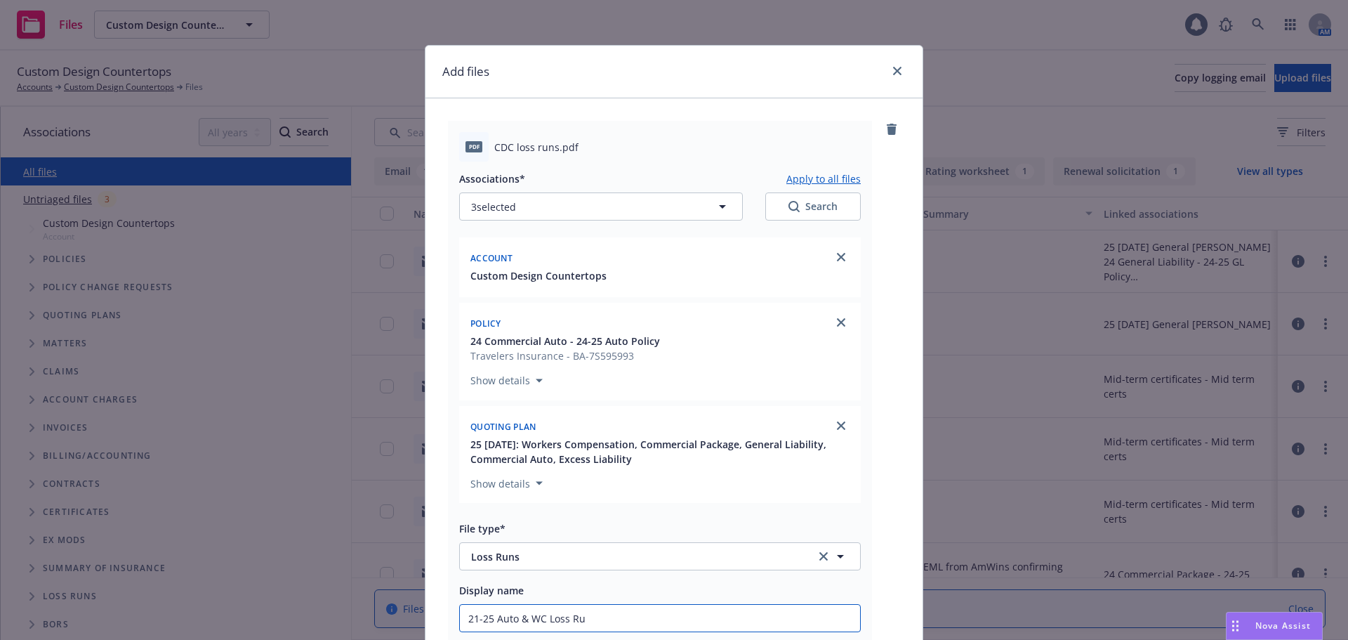
type input "21-25 Auto & WC Loss Run"
type textarea "x"
type input "21-25 Auto & WC Loss Runs"
type textarea "x"
type input "21-25 Auto & WC Loss Runs"
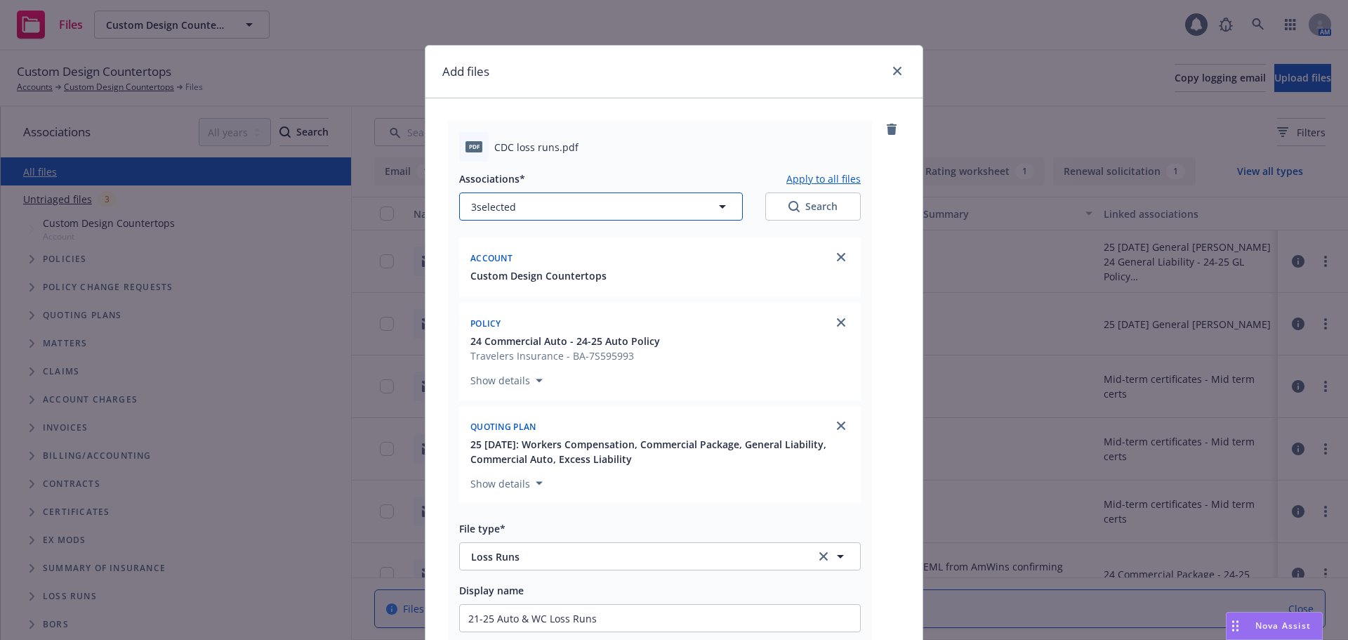
click at [610, 208] on button "3 selected" at bounding box center [601, 206] width 284 height 28
type textarea "x"
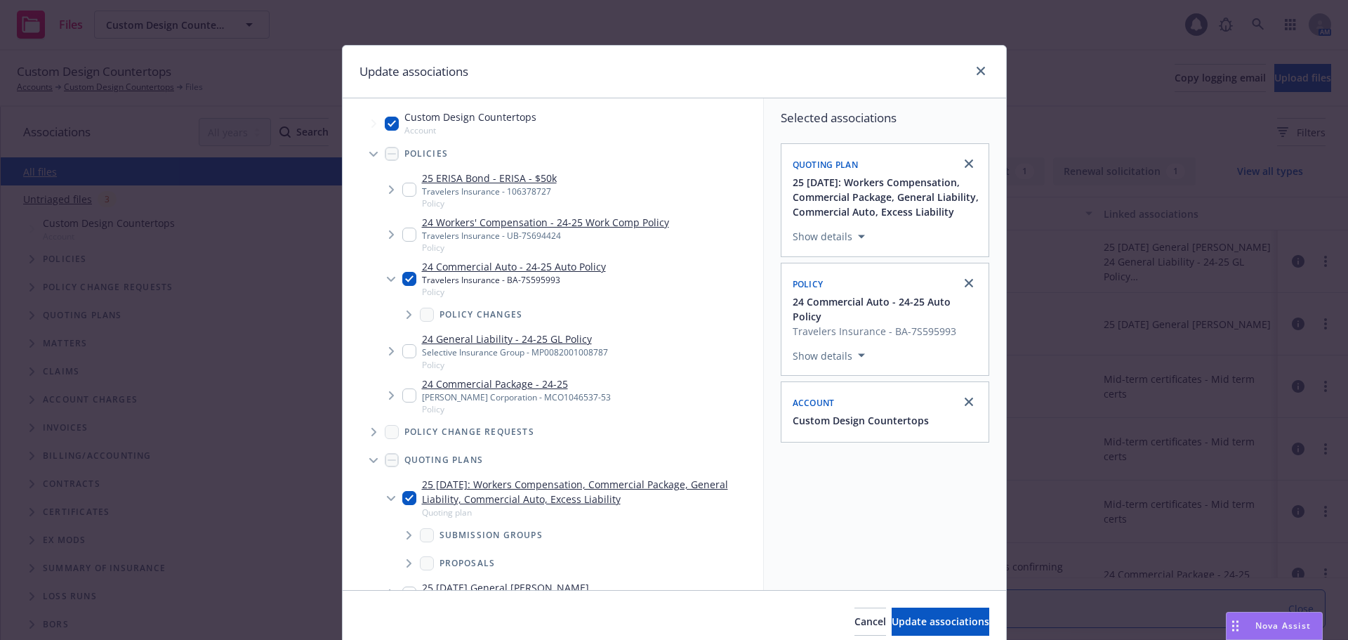
click at [394, 230] on span "Tree Example" at bounding box center [391, 234] width 22 height 22
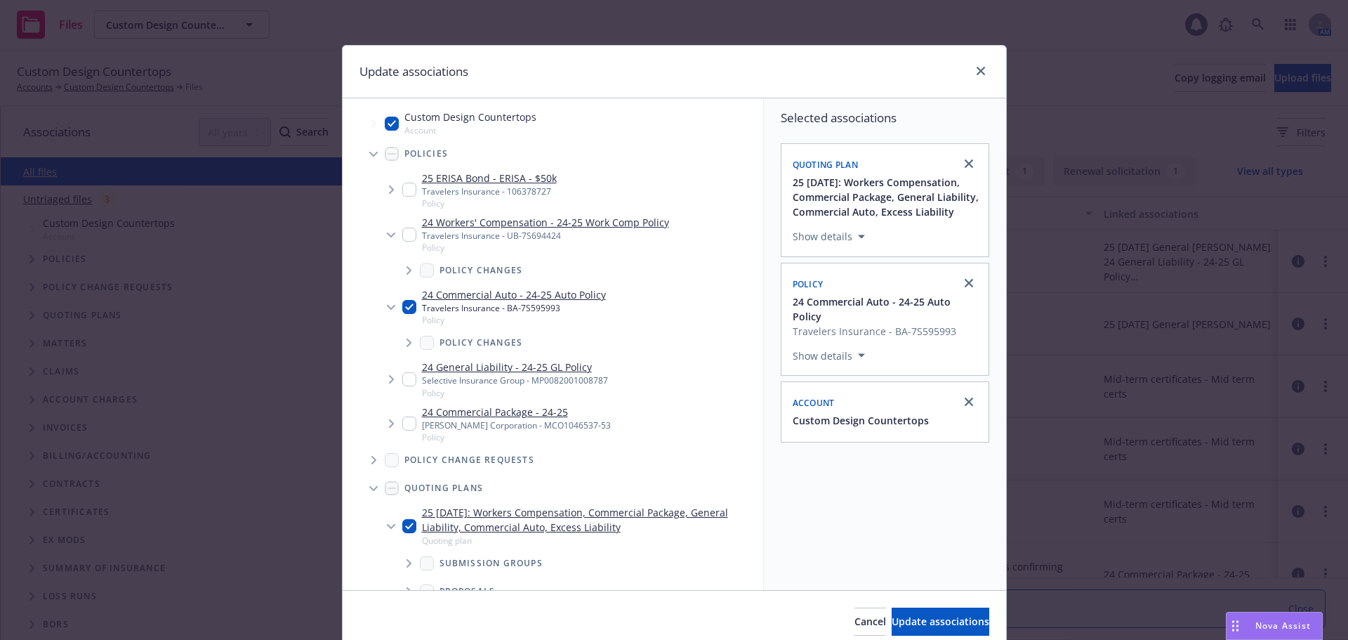
click at [407, 230] on input "Tree Example" at bounding box center [409, 234] width 14 height 14
checkbox input "true"
click at [892, 618] on button "Update associations" at bounding box center [941, 621] width 98 height 28
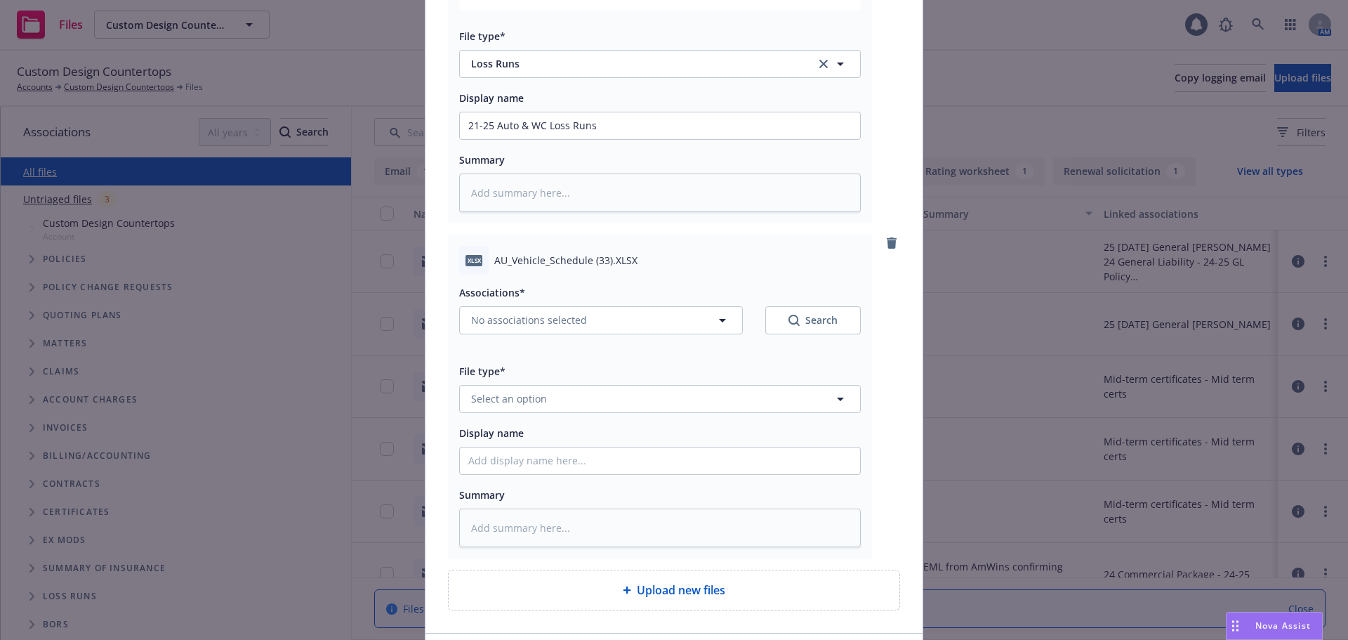
scroll to position [697, 0]
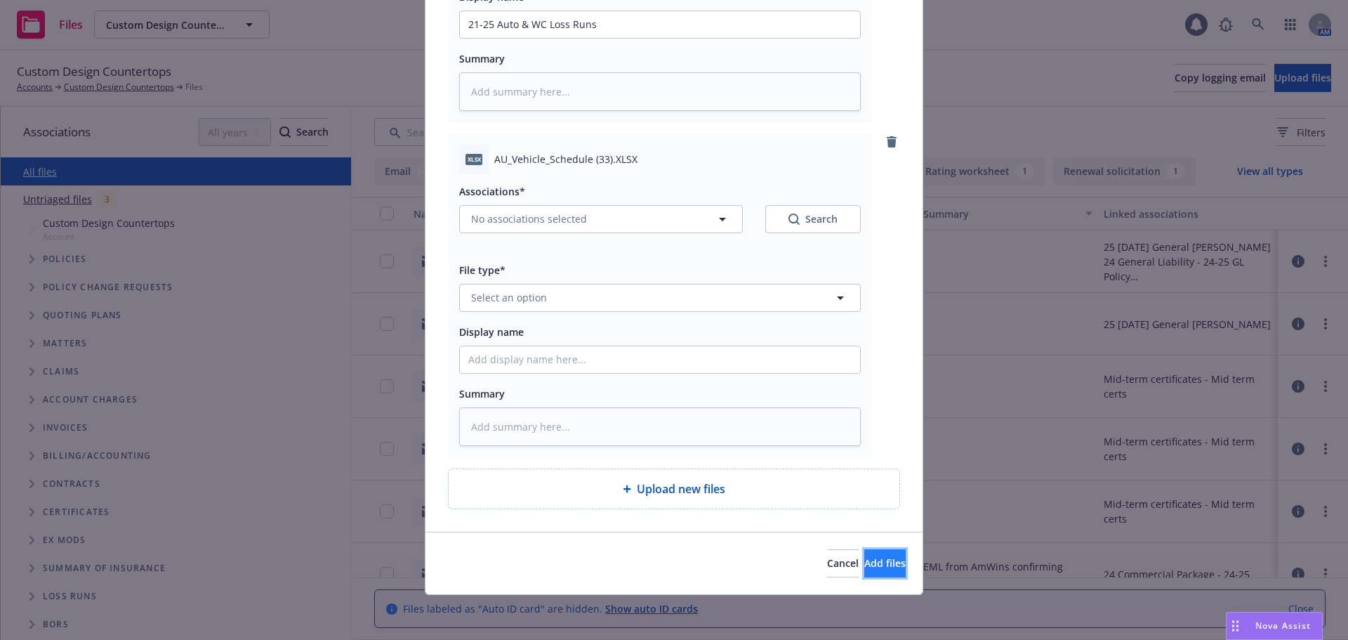
click at [864, 565] on span "Add files" at bounding box center [884, 562] width 41 height 13
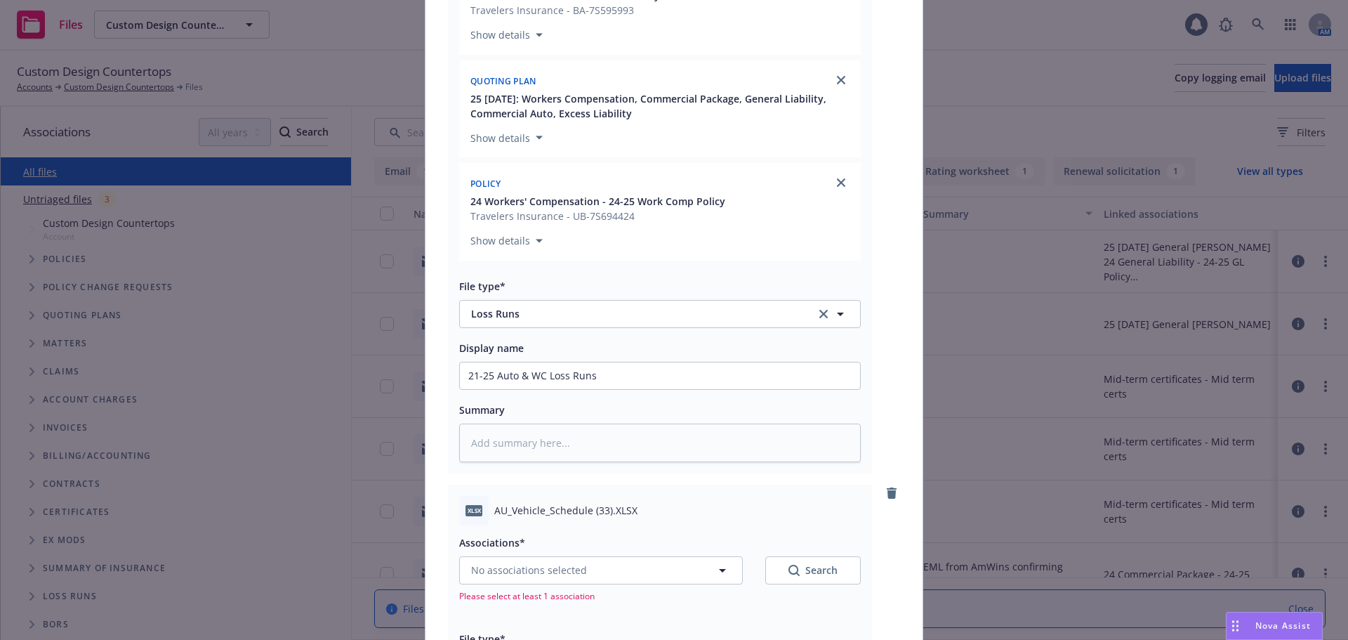
scroll to position [626, 0]
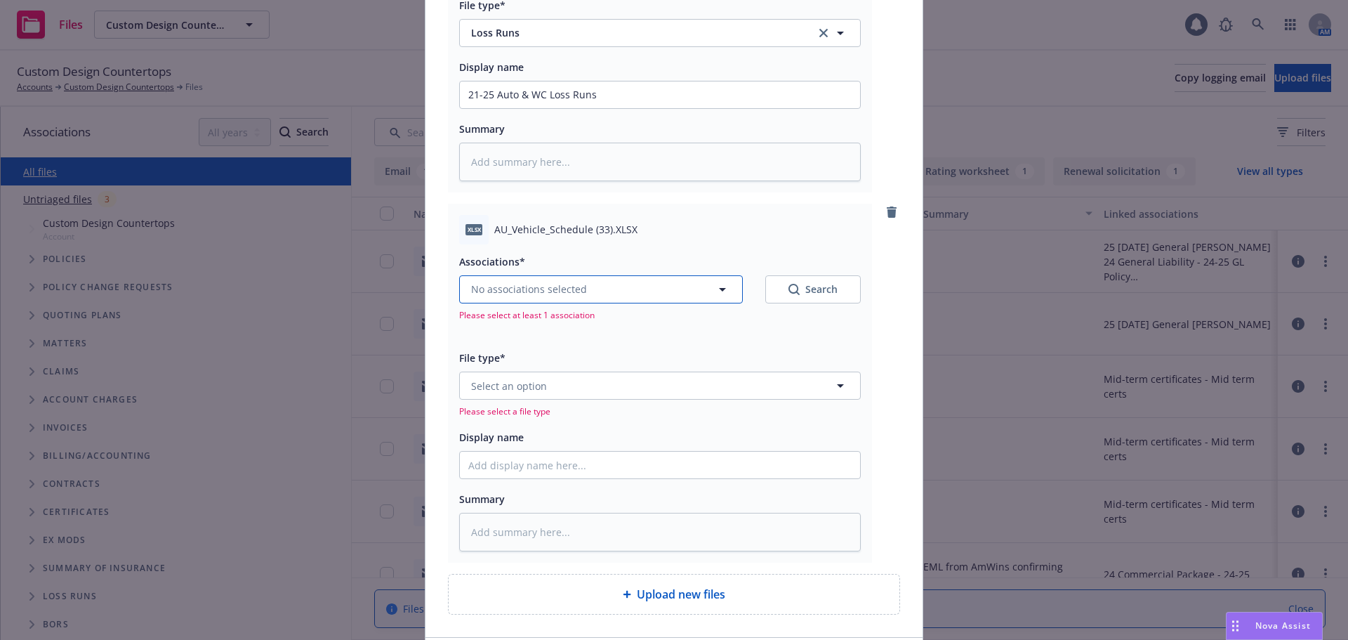
click at [611, 287] on button "No associations selected" at bounding box center [601, 289] width 284 height 28
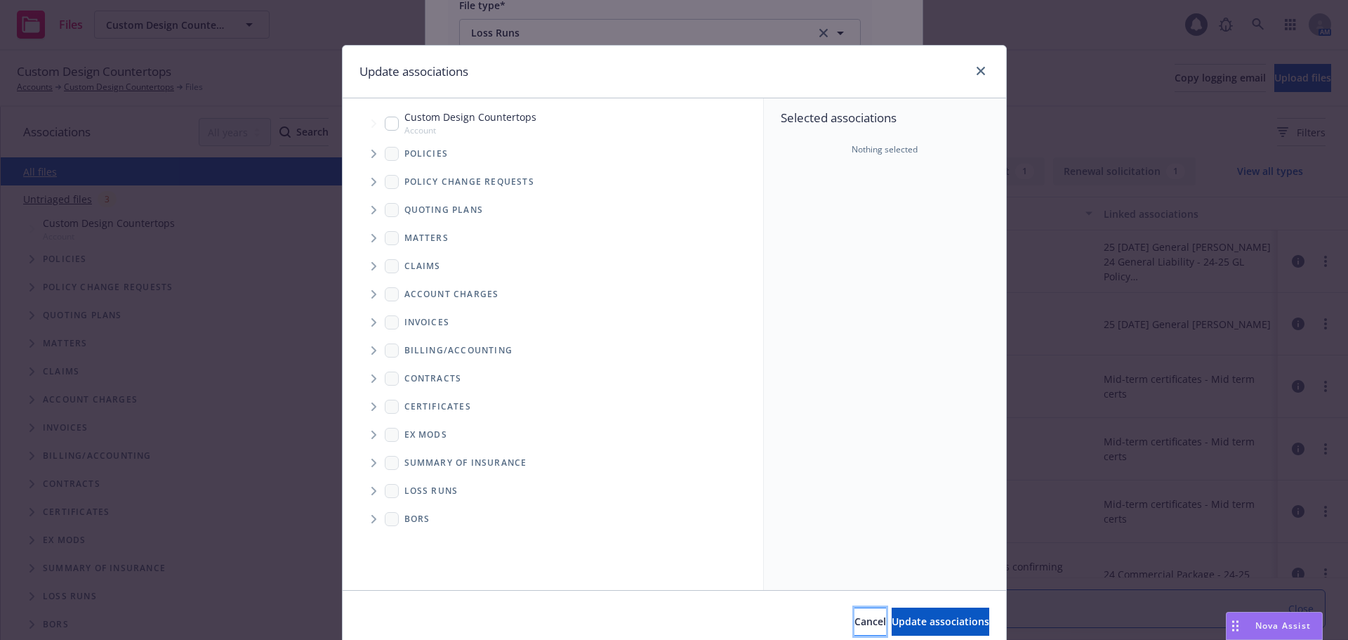
click at [855, 612] on button "Cancel" at bounding box center [871, 621] width 32 height 28
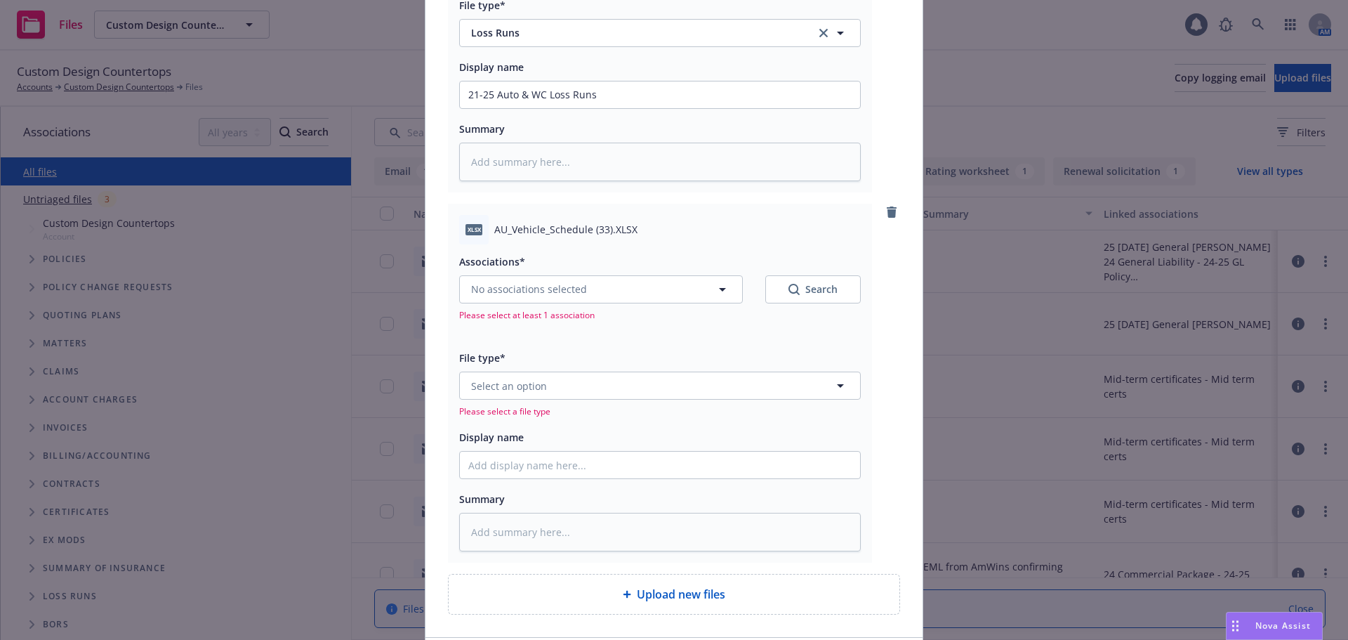
click at [892, 213] on link "remove" at bounding box center [891, 212] width 17 height 17
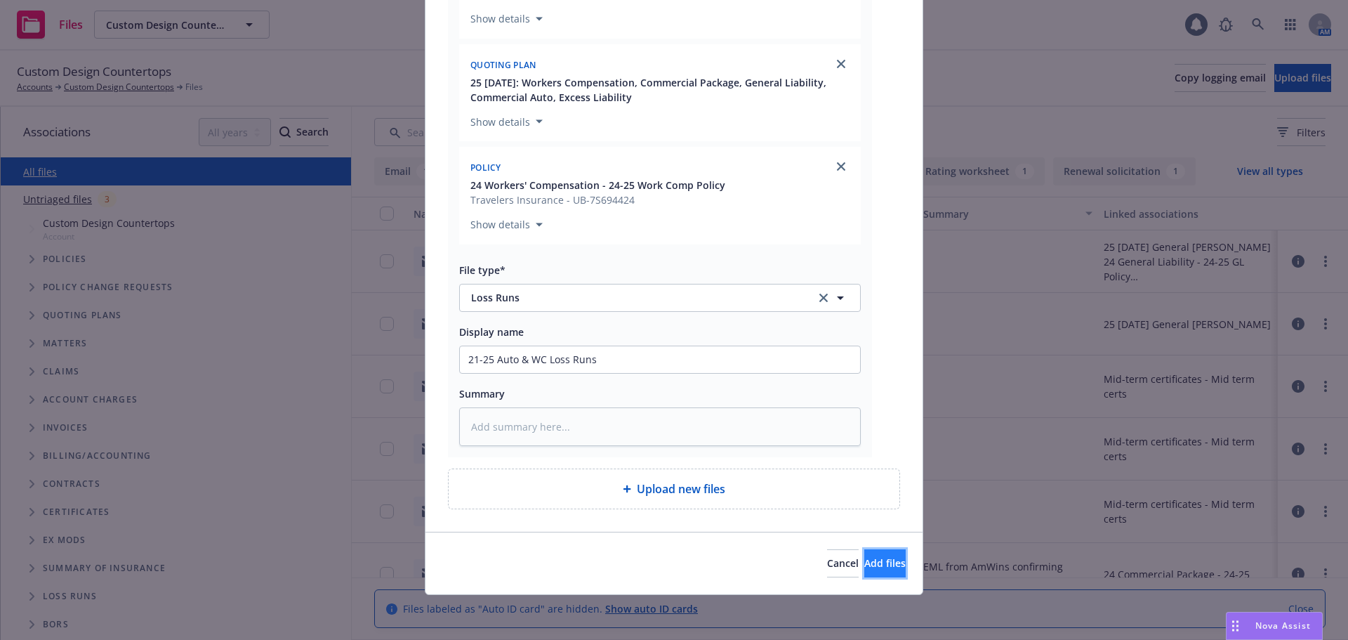
click at [864, 568] on span "Add files" at bounding box center [884, 562] width 41 height 13
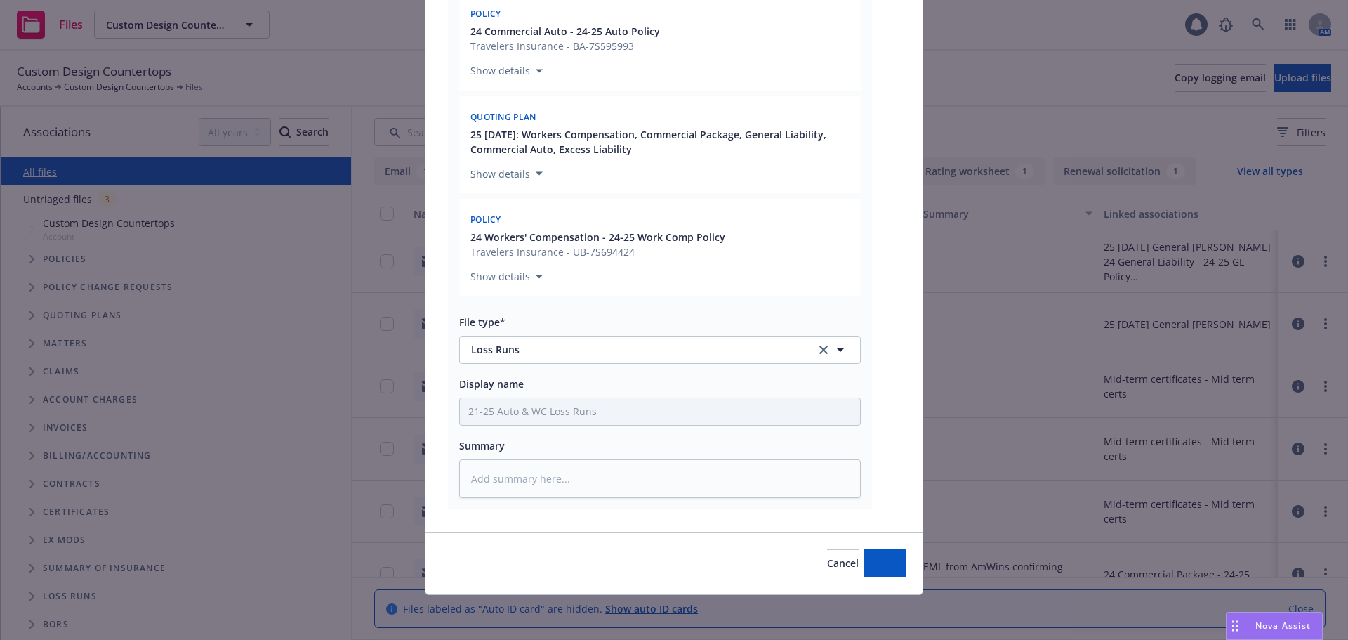
type textarea "x"
